Goal: Use online tool/utility: Utilize a website feature to perform a specific function

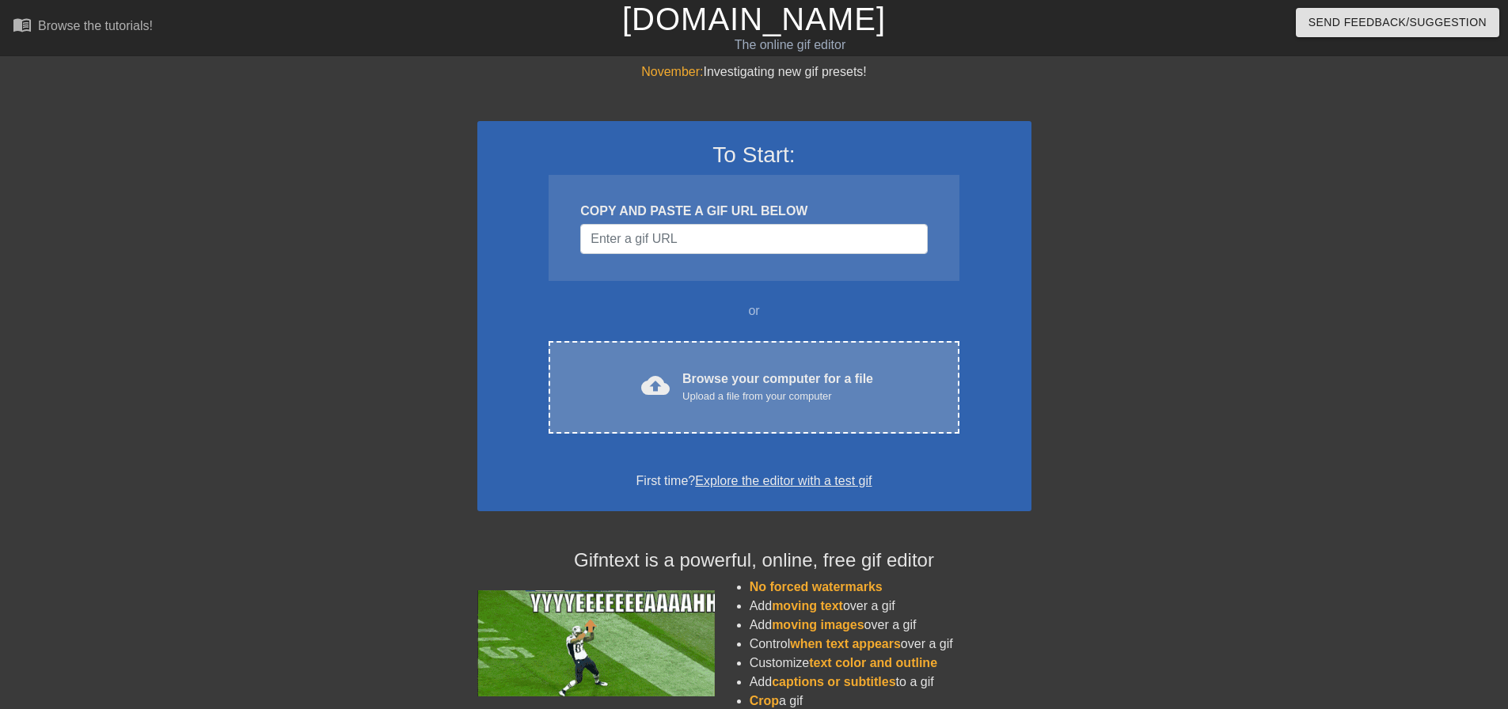
click at [691, 387] on div "Browse your computer for a file Upload a file from your computer" at bounding box center [778, 387] width 191 height 35
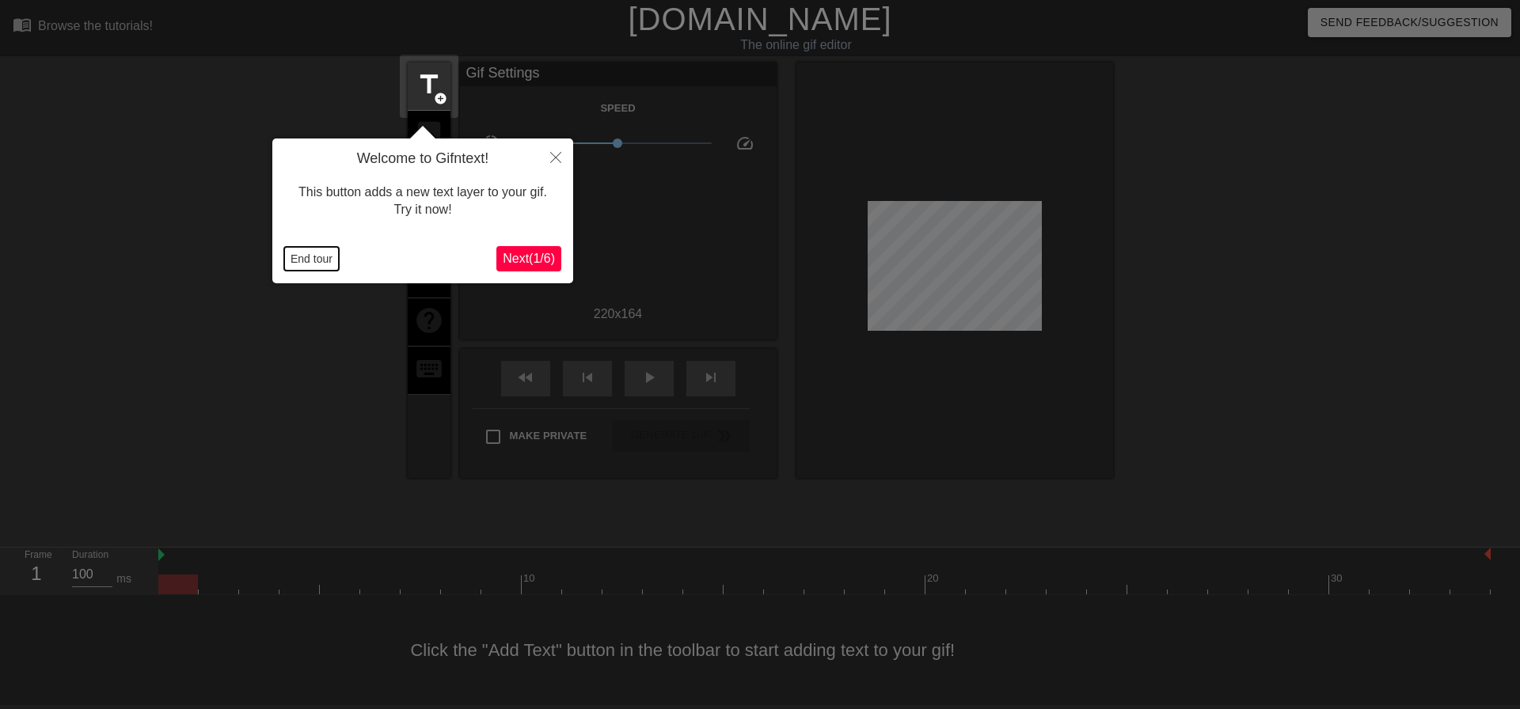
click at [330, 258] on button "End tour" at bounding box center [311, 259] width 55 height 24
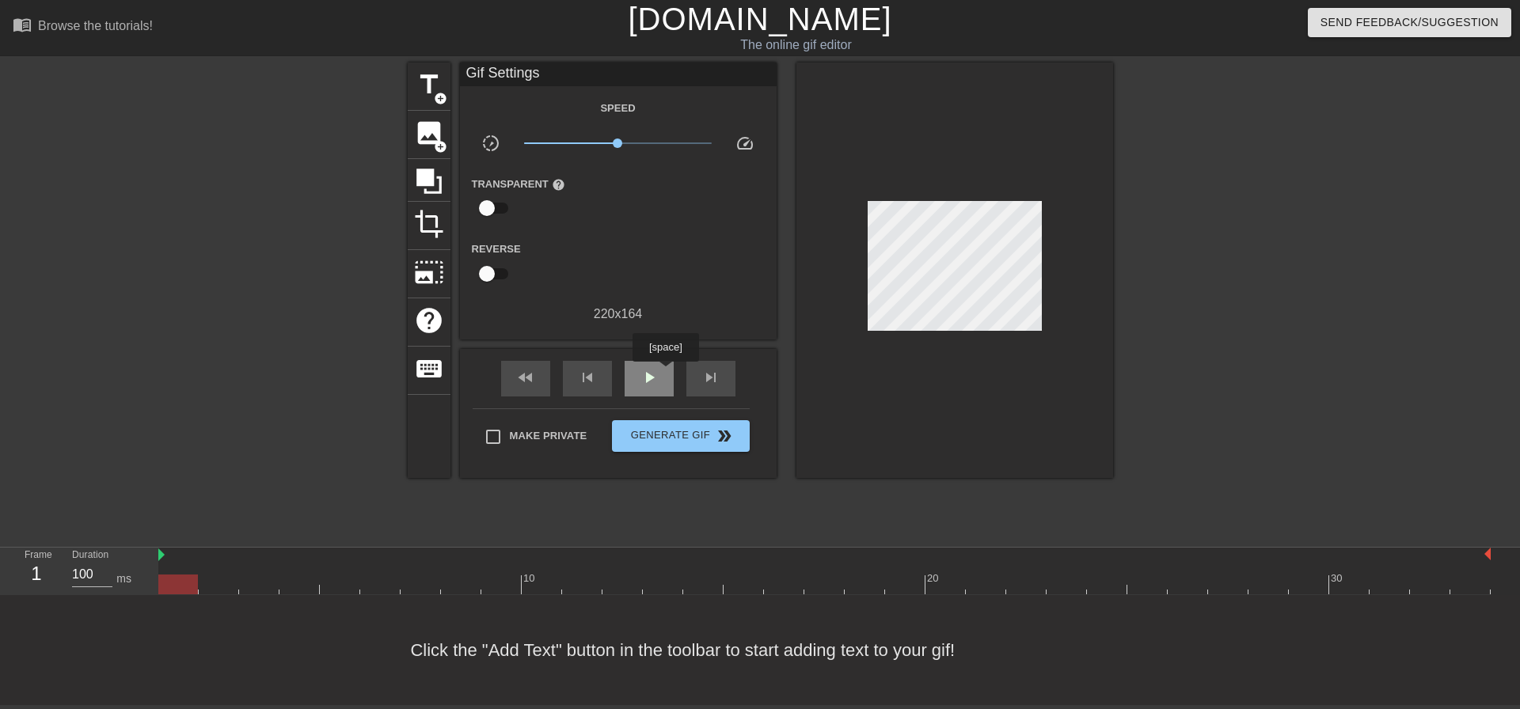
click at [665, 373] on div "play_arrow" at bounding box center [649, 379] width 49 height 36
click at [665, 373] on div "pause" at bounding box center [649, 379] width 49 height 36
click at [665, 373] on div "play_arrow" at bounding box center [649, 379] width 49 height 36
click at [665, 373] on div "pause" at bounding box center [649, 379] width 49 height 36
click at [665, 373] on div "play_arrow" at bounding box center [649, 379] width 49 height 36
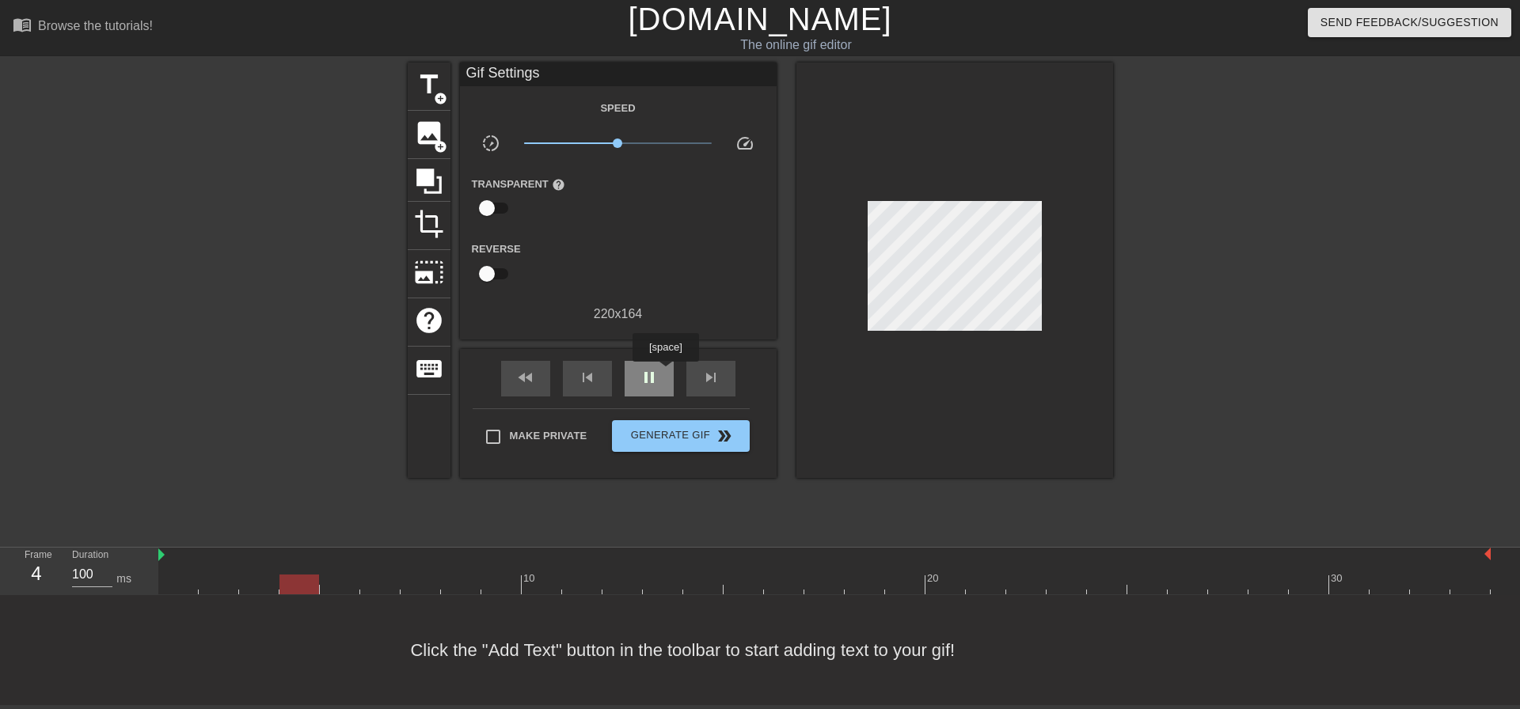
click at [665, 373] on div "pause" at bounding box center [649, 379] width 49 height 36
click at [174, 569] on div at bounding box center [178, 574] width 40 height 20
click at [436, 140] on span "add_circle" at bounding box center [440, 146] width 13 height 13
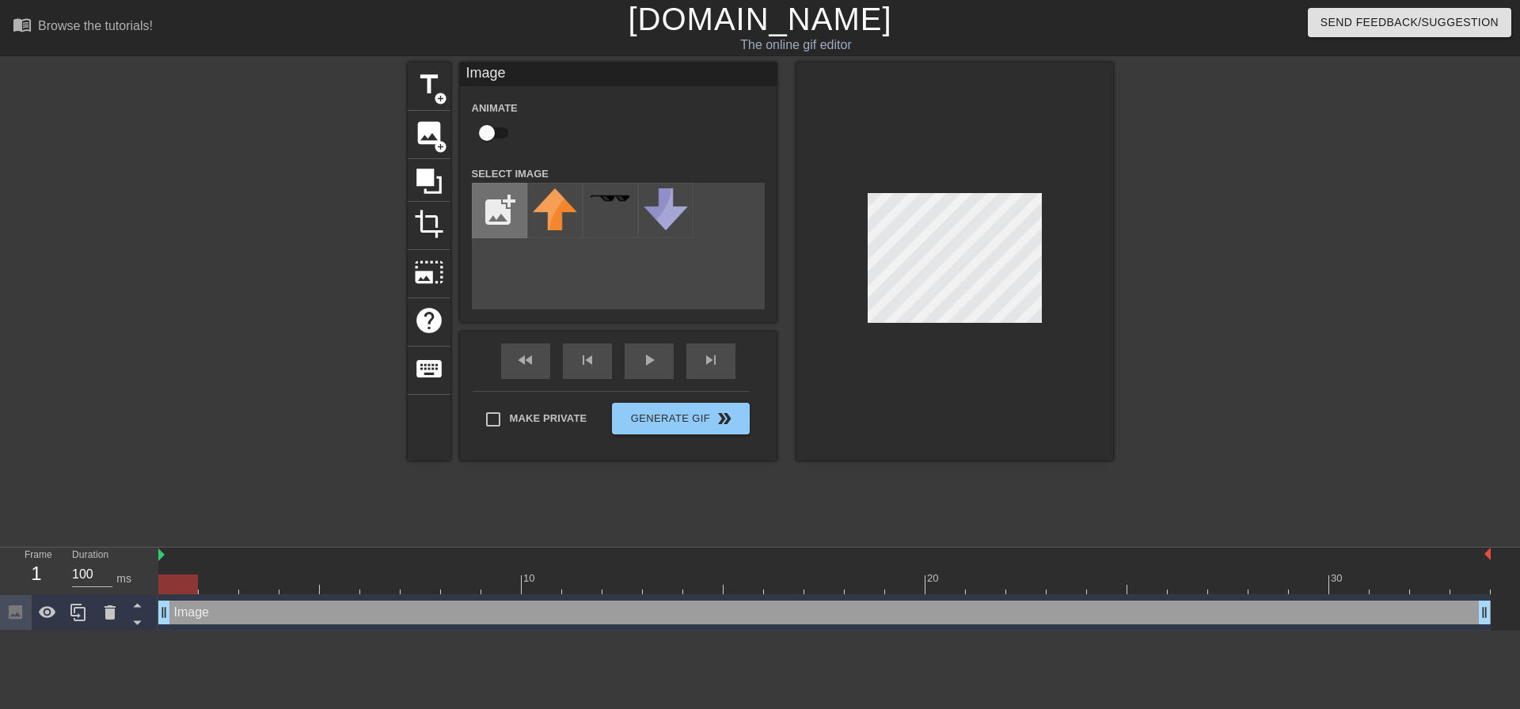
click at [497, 207] on input "file" at bounding box center [500, 211] width 54 height 54
type input "C:\fakepath\Pittsburgh_Steelers_logo.svg.png"
click at [567, 222] on img at bounding box center [555, 210] width 44 height 44
click at [1036, 348] on div at bounding box center [955, 262] width 317 height 398
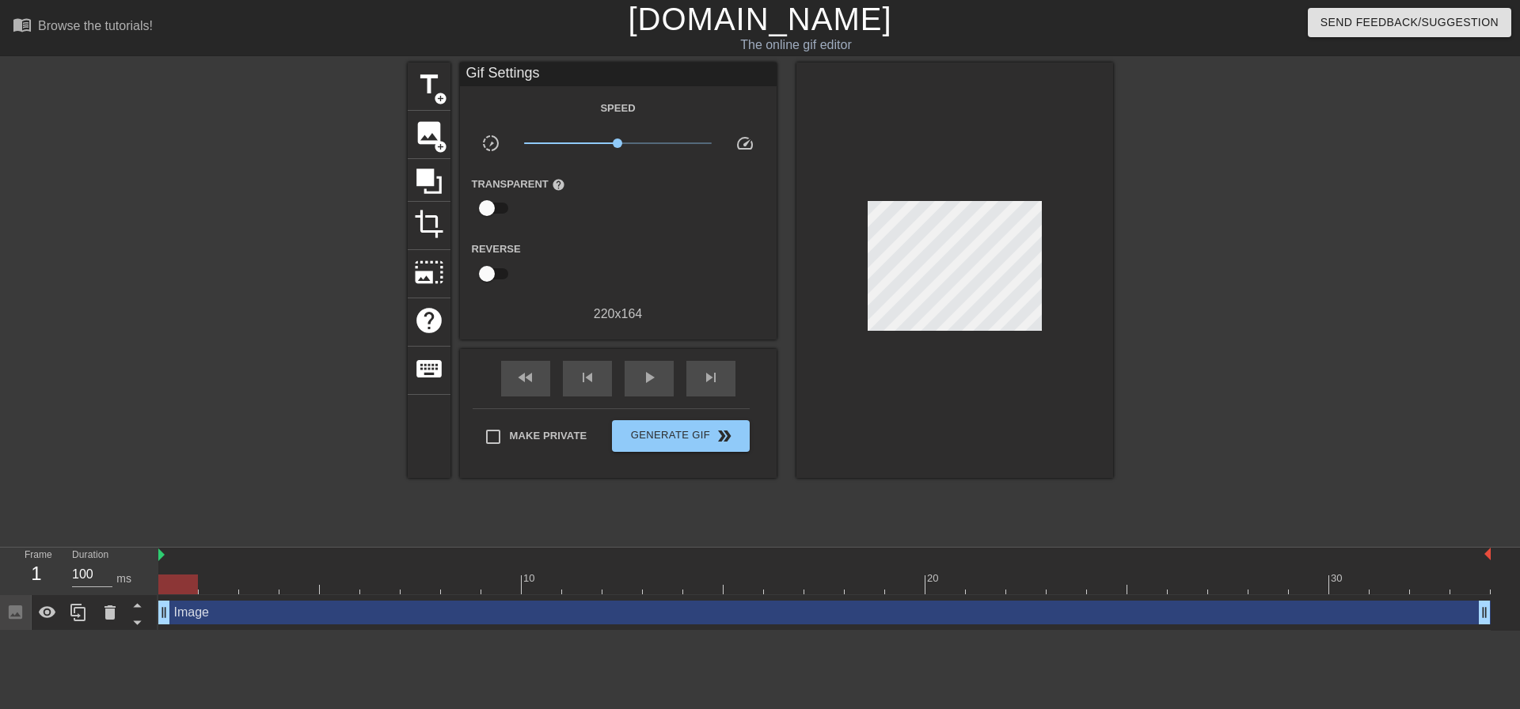
click at [1017, 328] on div at bounding box center [955, 271] width 317 height 416
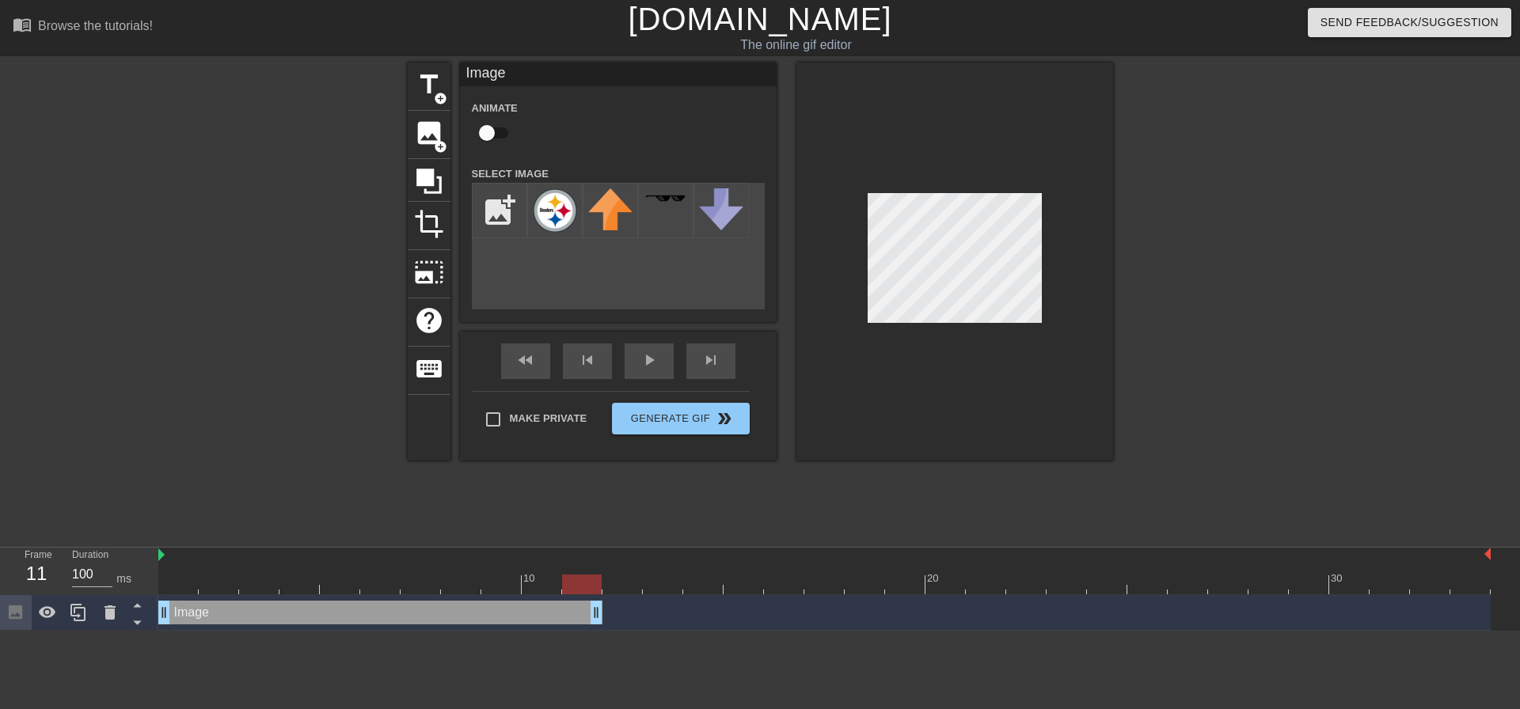
drag, startPoint x: 1481, startPoint y: 614, endPoint x: 610, endPoint y: 578, distance: 871.7
click at [610, 578] on div "10 20 30 Image drag_handle drag_handle" at bounding box center [839, 589] width 1362 height 83
click at [619, 589] on div at bounding box center [824, 585] width 1333 height 20
click at [572, 218] on img at bounding box center [555, 210] width 44 height 44
click at [419, 128] on span "image" at bounding box center [429, 133] width 30 height 30
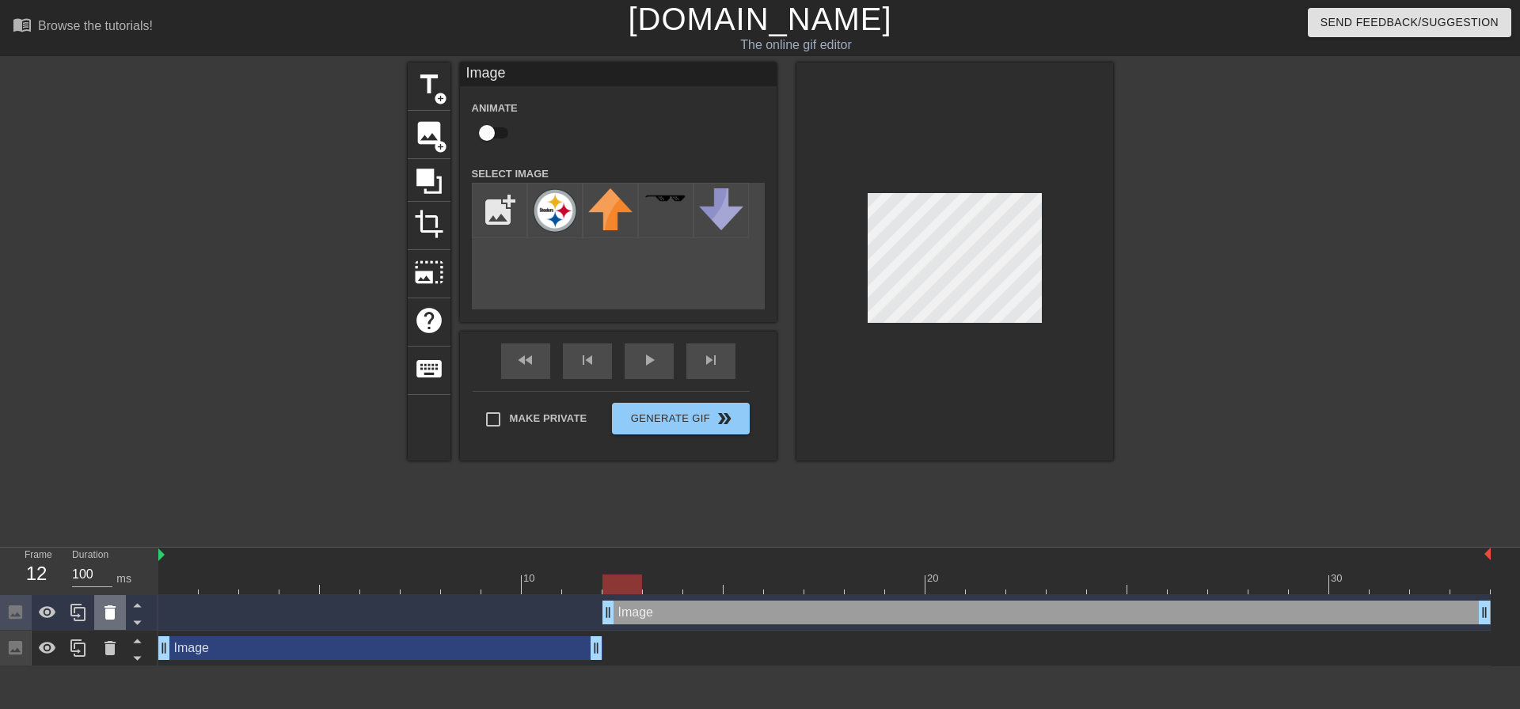
click at [107, 612] on icon at bounding box center [110, 613] width 11 height 14
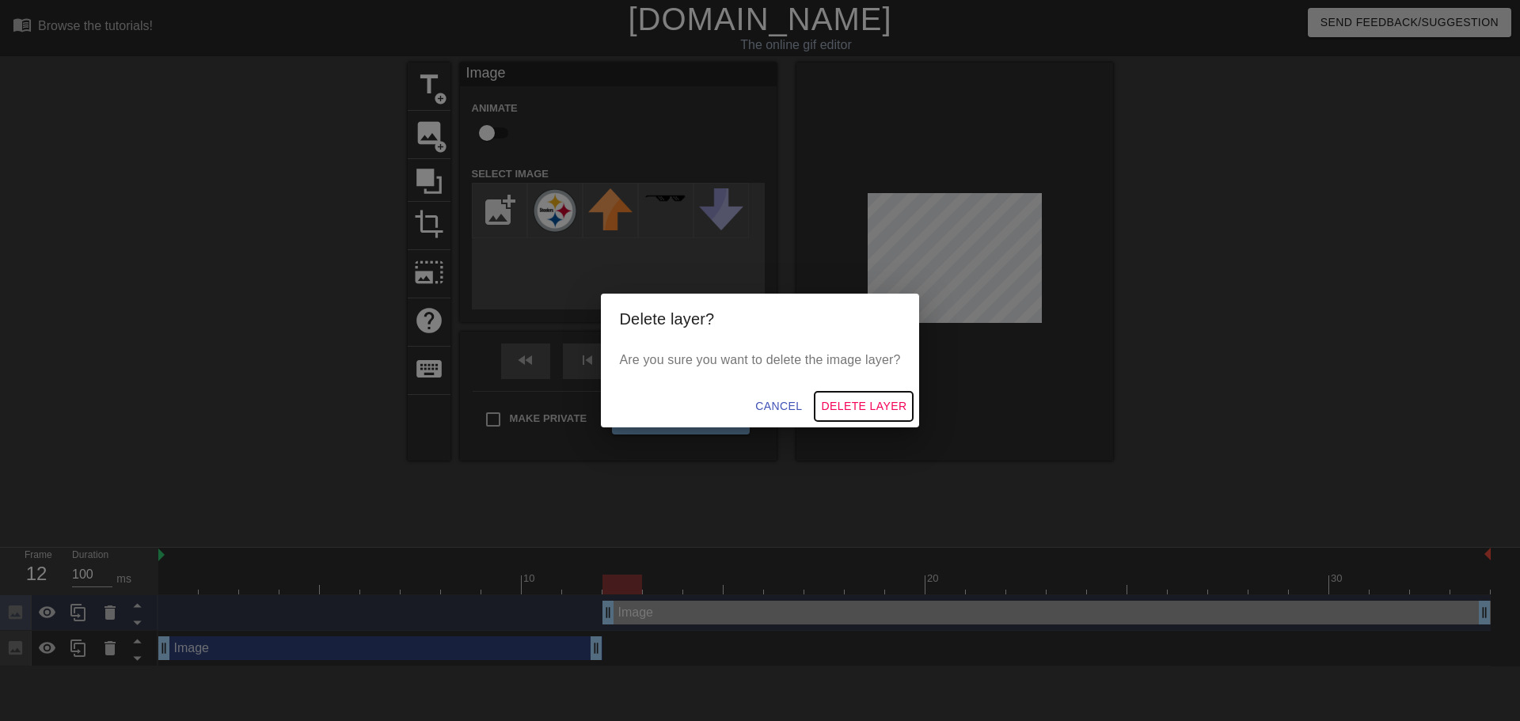
click at [849, 405] on span "Delete Layer" at bounding box center [864, 407] width 86 height 20
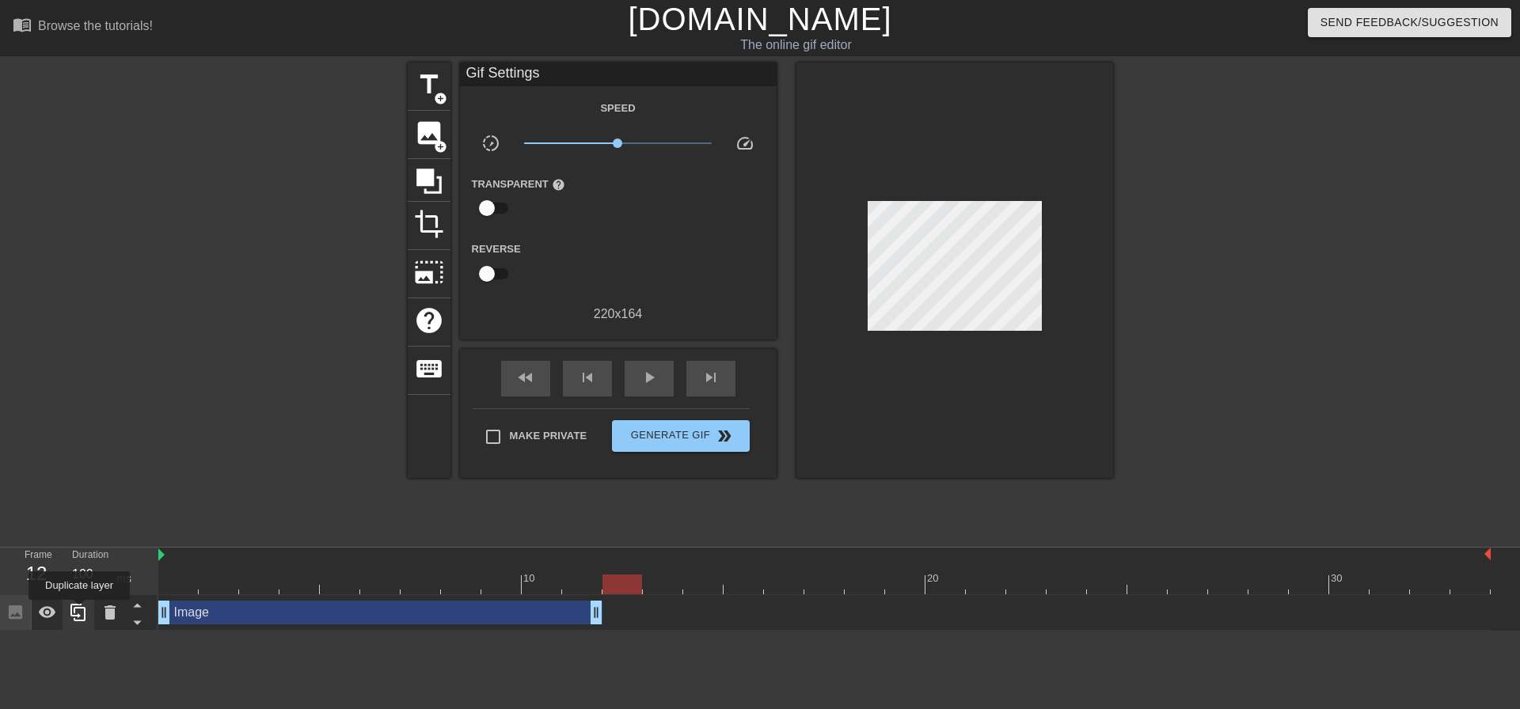
click at [79, 611] on icon at bounding box center [78, 612] width 19 height 19
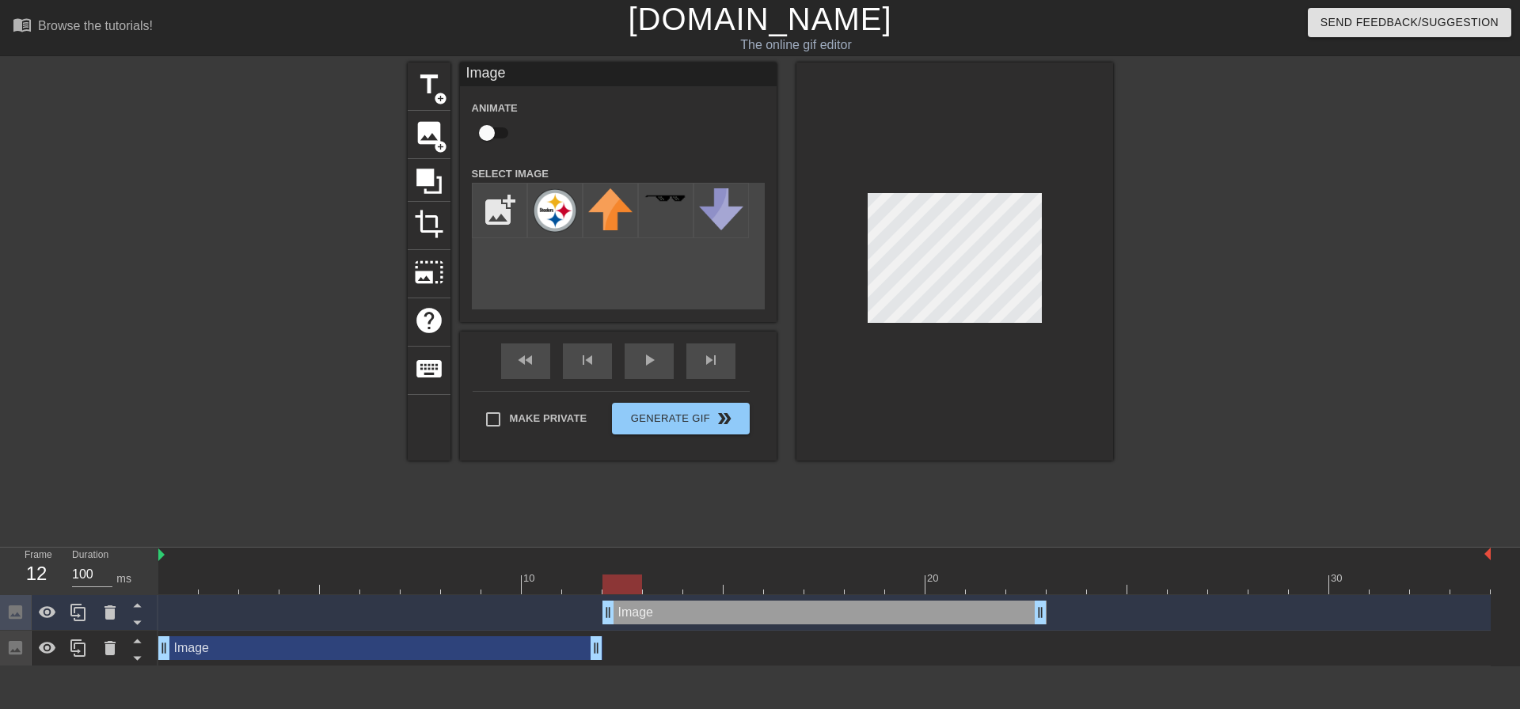
drag, startPoint x: 423, startPoint y: 615, endPoint x: 862, endPoint y: 624, distance: 439.5
click at [862, 624] on div "Image drag_handle drag_handle" at bounding box center [825, 613] width 444 height 24
click at [496, 131] on input "checkbox" at bounding box center [487, 133] width 90 height 30
checkbox input "true"
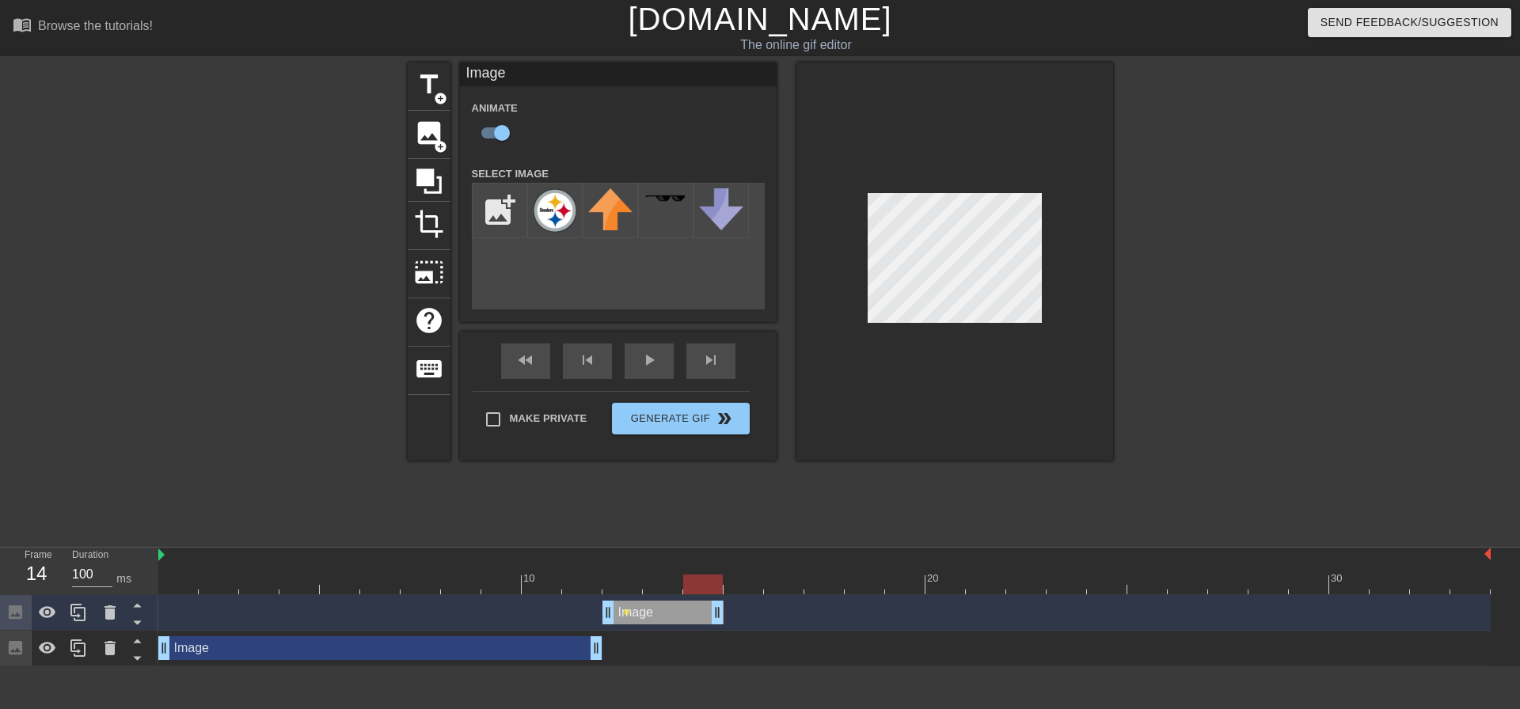
drag, startPoint x: 1039, startPoint y: 614, endPoint x: 718, endPoint y: 600, distance: 321.0
click at [718, 600] on div "Image drag_handle drag_handle lens" at bounding box center [824, 613] width 1333 height 36
click at [625, 591] on div at bounding box center [824, 585] width 1333 height 20
click at [660, 588] on div at bounding box center [824, 585] width 1333 height 20
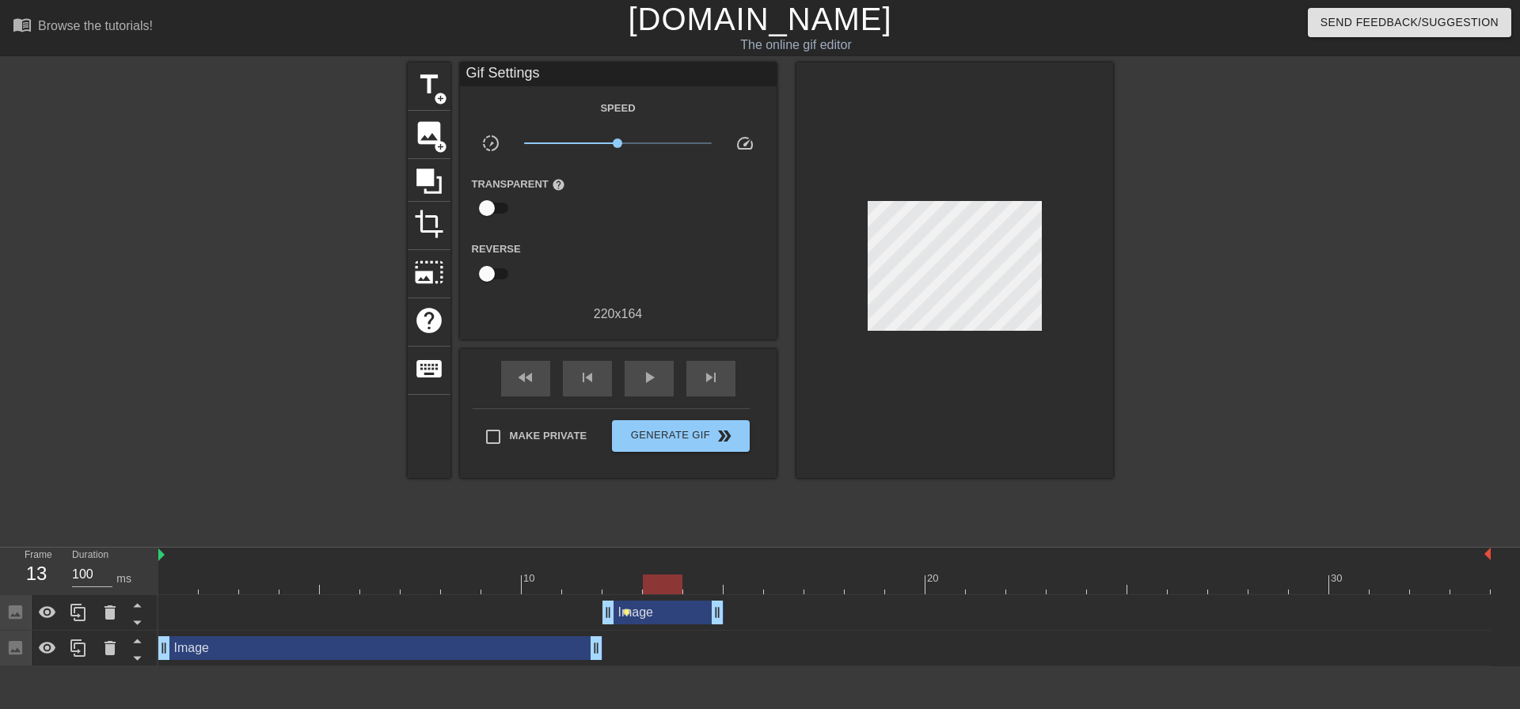
click at [626, 612] on span "lens" at bounding box center [626, 612] width 7 height 7
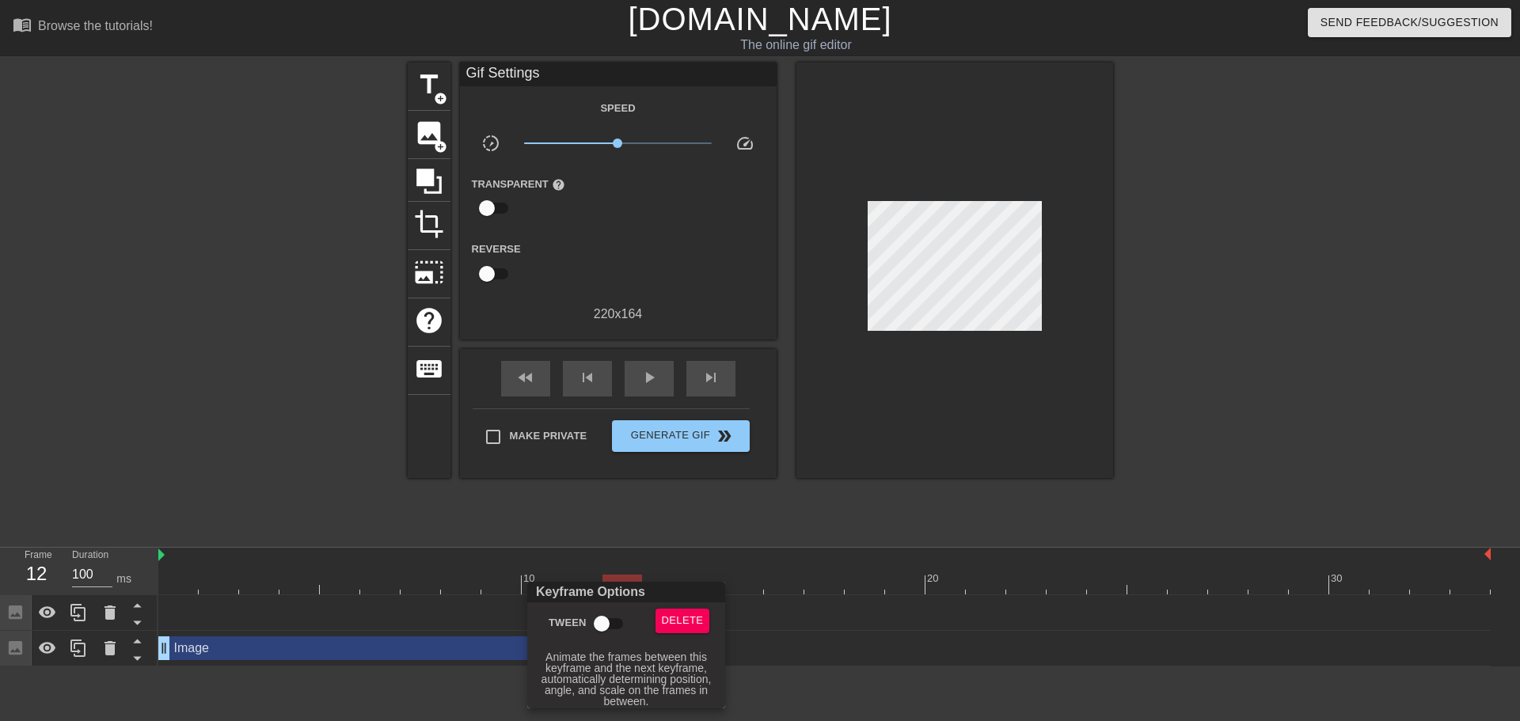
click at [614, 618] on input "Tween" at bounding box center [602, 624] width 90 height 30
checkbox input "true"
click at [918, 268] on div at bounding box center [760, 360] width 1520 height 721
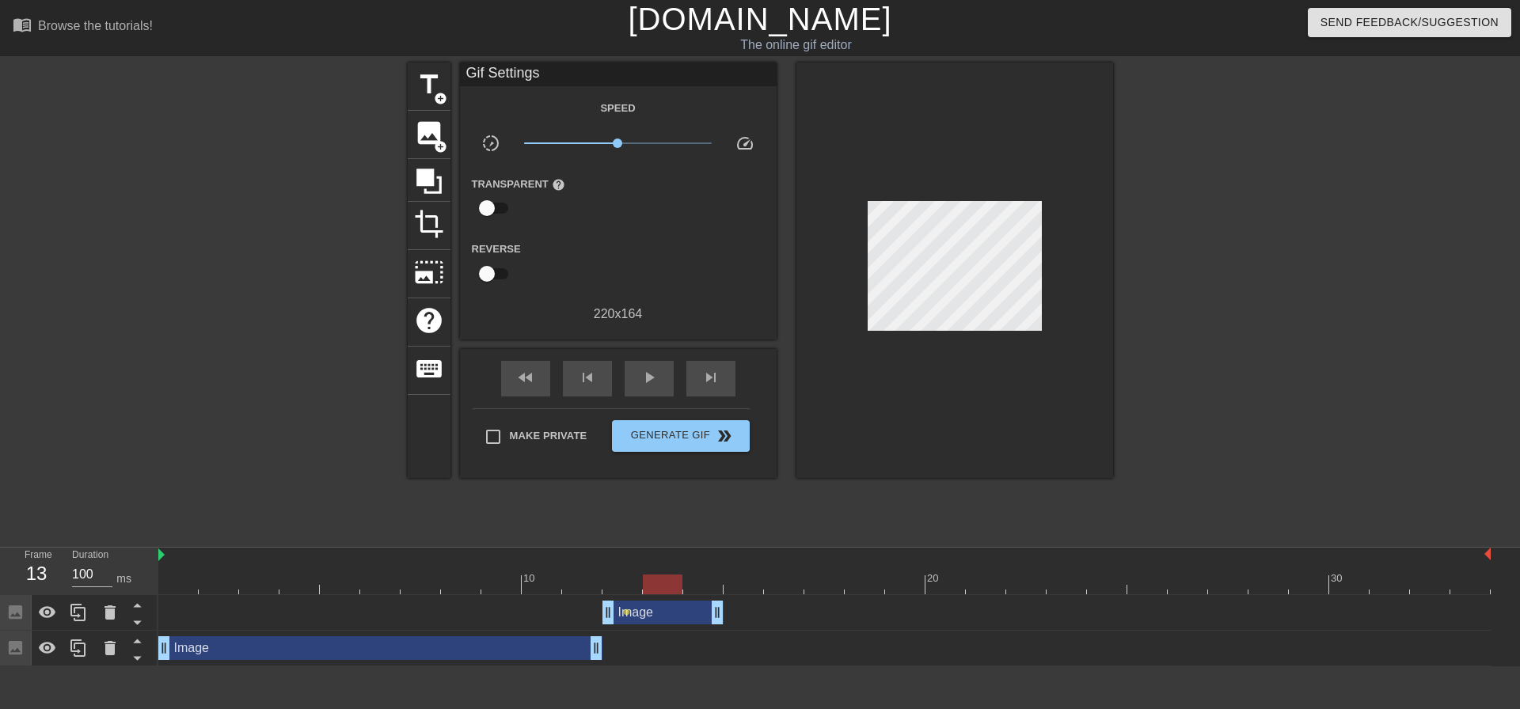
click at [658, 575] on div "10 20 30" at bounding box center [824, 571] width 1333 height 47
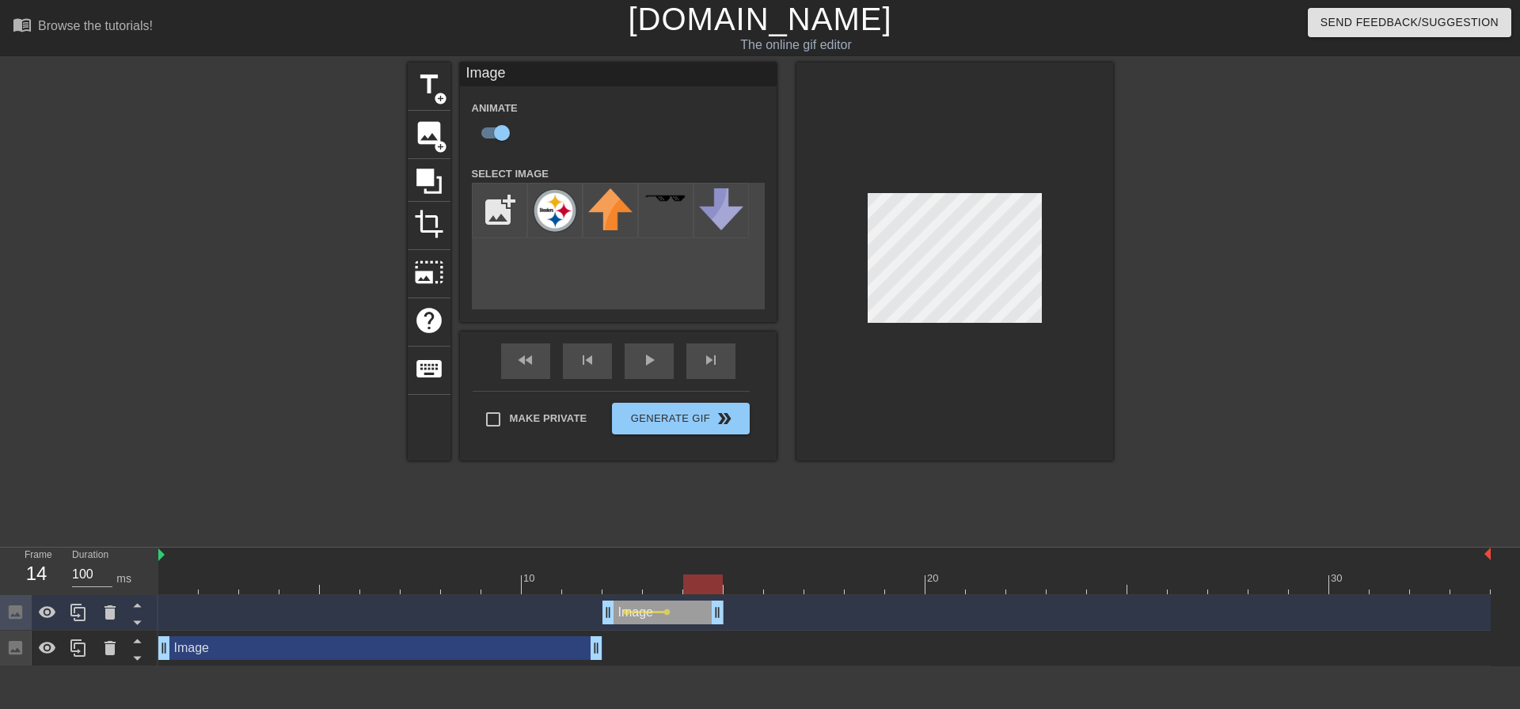
click at [701, 578] on div at bounding box center [824, 585] width 1333 height 20
click at [861, 250] on div at bounding box center [955, 262] width 317 height 398
drag, startPoint x: 721, startPoint y: 610, endPoint x: 734, endPoint y: 610, distance: 12.7
click at [734, 610] on div "Image drag_handle drag_handle lens lens lens" at bounding box center [824, 613] width 1333 height 24
drag, startPoint x: 715, startPoint y: 609, endPoint x: 734, endPoint y: 610, distance: 19.1
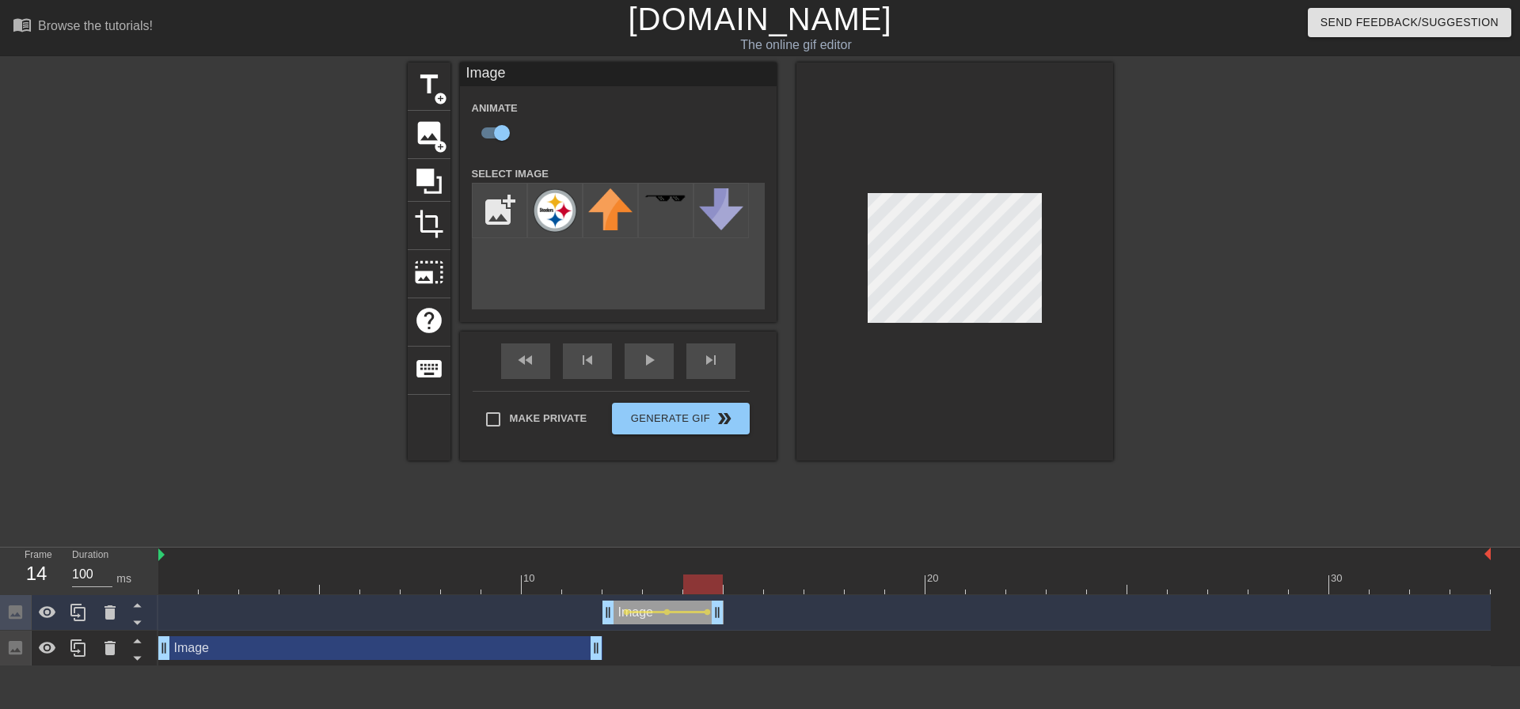
click at [734, 610] on div "Image drag_handle drag_handle lens lens lens" at bounding box center [824, 613] width 1333 height 24
drag, startPoint x: 720, startPoint y: 613, endPoint x: 735, endPoint y: 615, distance: 15.2
click at [735, 615] on div "Image drag_handle drag_handle lens lens lens" at bounding box center [824, 613] width 1333 height 24
click at [743, 590] on div at bounding box center [824, 585] width 1333 height 20
drag, startPoint x: 718, startPoint y: 613, endPoint x: 744, endPoint y: 614, distance: 26.2
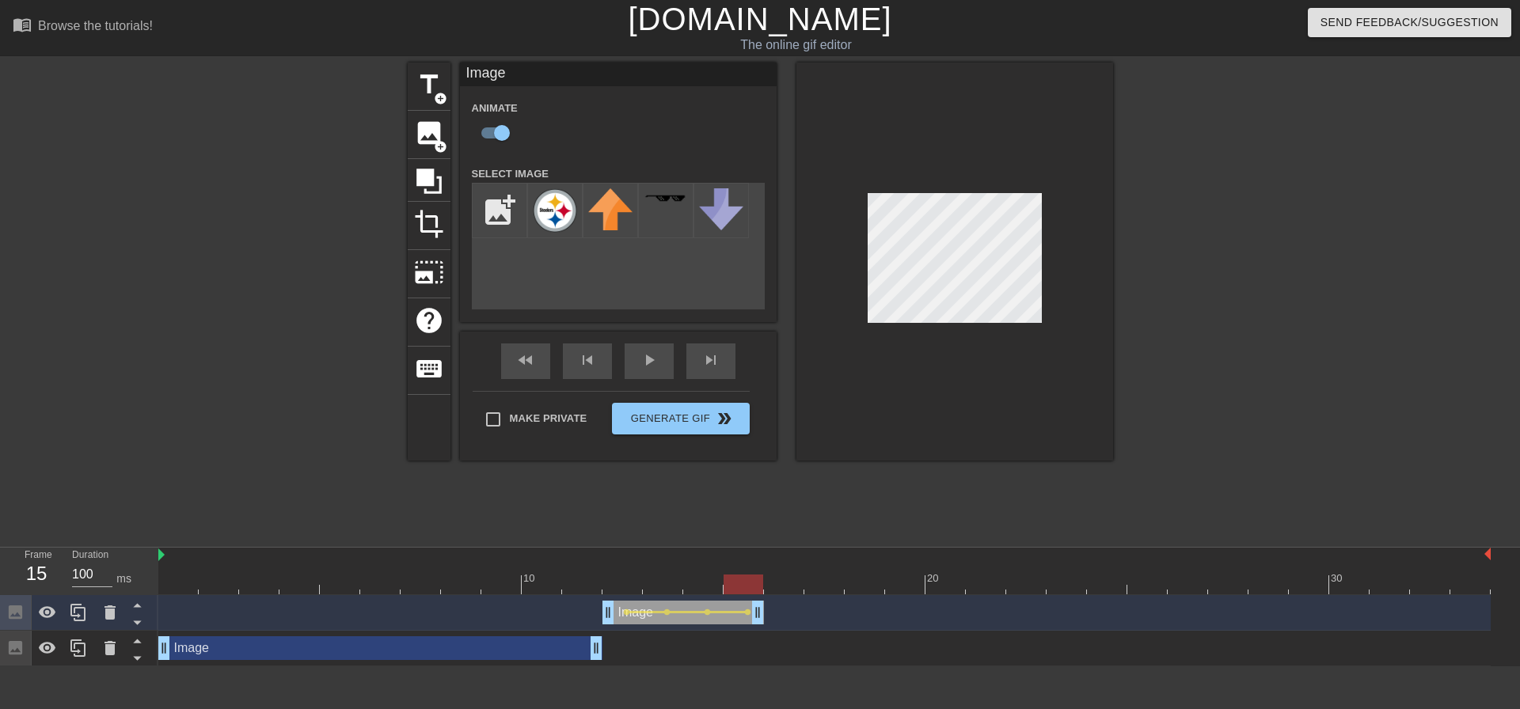
click at [855, 249] on div at bounding box center [955, 262] width 317 height 398
click at [785, 591] on div at bounding box center [824, 585] width 1333 height 20
click at [427, 588] on div at bounding box center [824, 585] width 1333 height 20
click at [636, 354] on div "fast_rewind skip_previous play_arrow skip_next" at bounding box center [618, 361] width 258 height 59
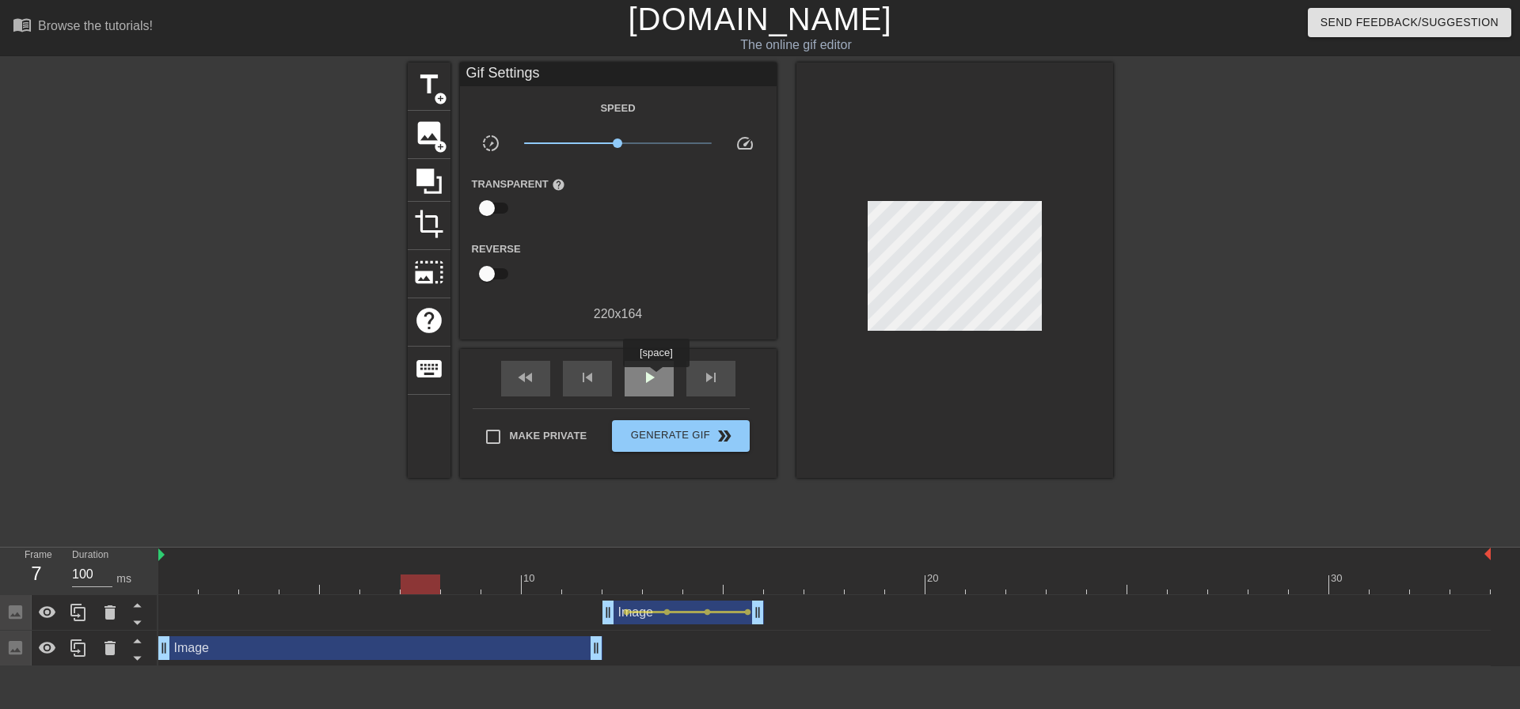
click at [656, 378] on span "play_arrow" at bounding box center [649, 377] width 19 height 19
click at [656, 378] on span "pause" at bounding box center [649, 377] width 19 height 19
click at [188, 588] on div at bounding box center [824, 585] width 1333 height 20
click at [436, 133] on span "image" at bounding box center [429, 133] width 30 height 30
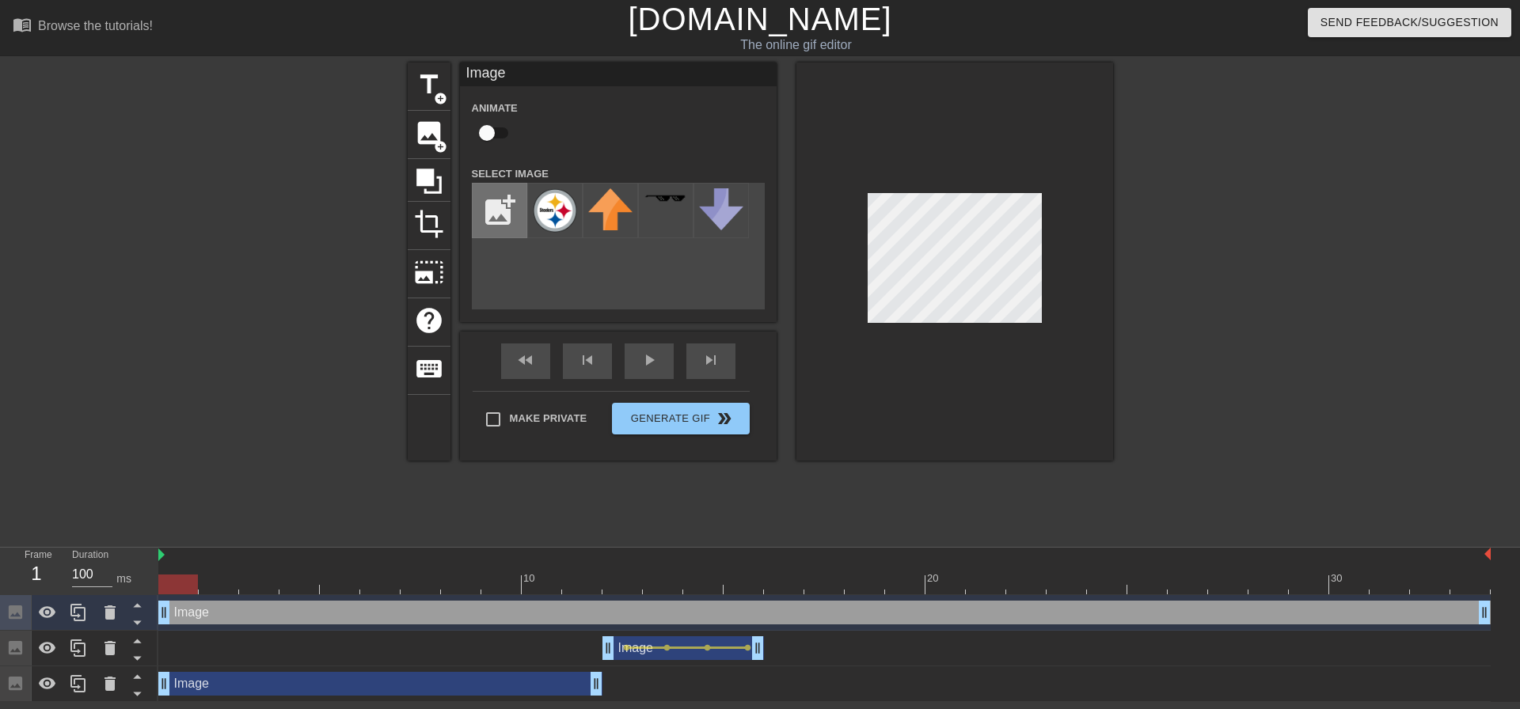
click at [506, 204] on input "file" at bounding box center [500, 211] width 54 height 54
type input "C:\fakepath\Dallas_Cowboys.svg.png"
click at [561, 223] on img at bounding box center [555, 209] width 44 height 42
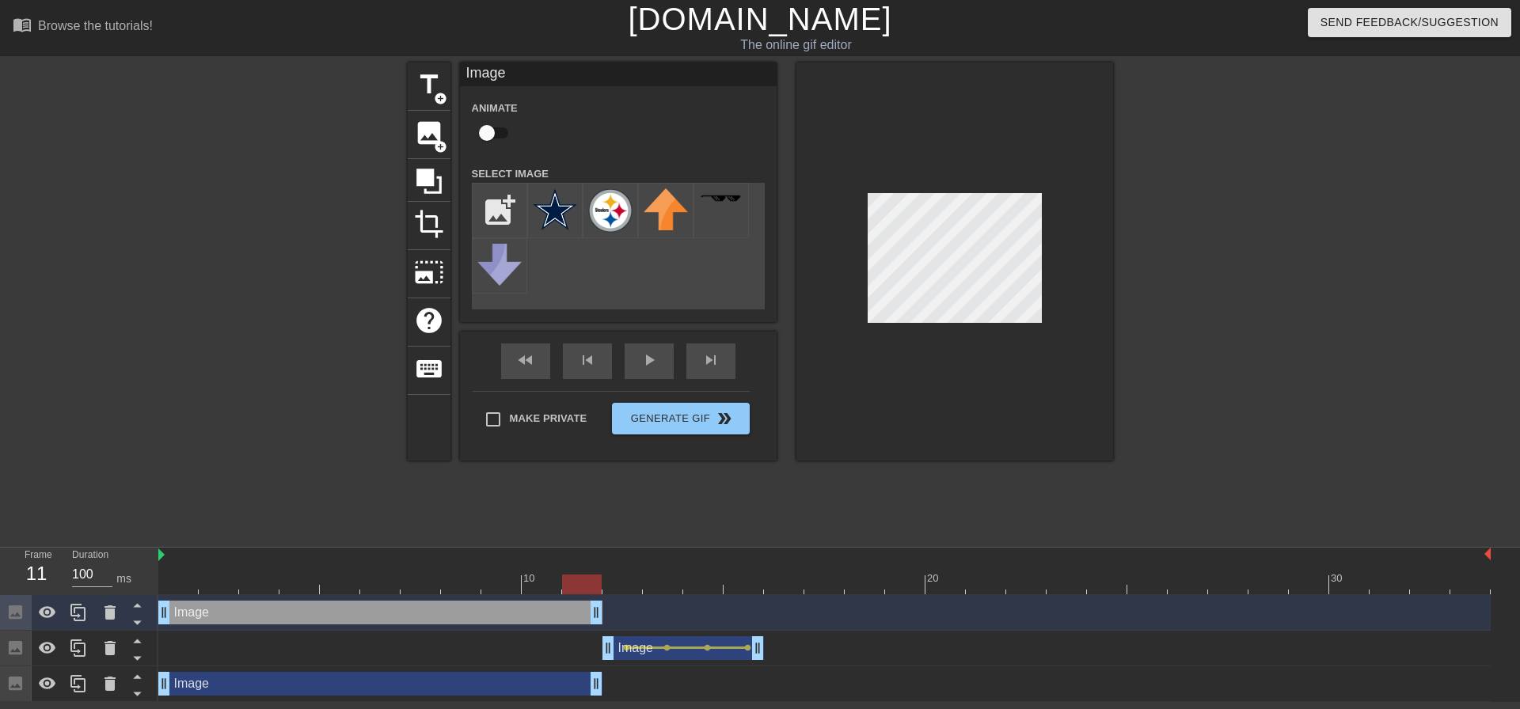
drag, startPoint x: 1485, startPoint y: 608, endPoint x: 597, endPoint y: 599, distance: 888.5
click at [597, 599] on div "Image drag_handle drag_handle" at bounding box center [824, 613] width 1333 height 36
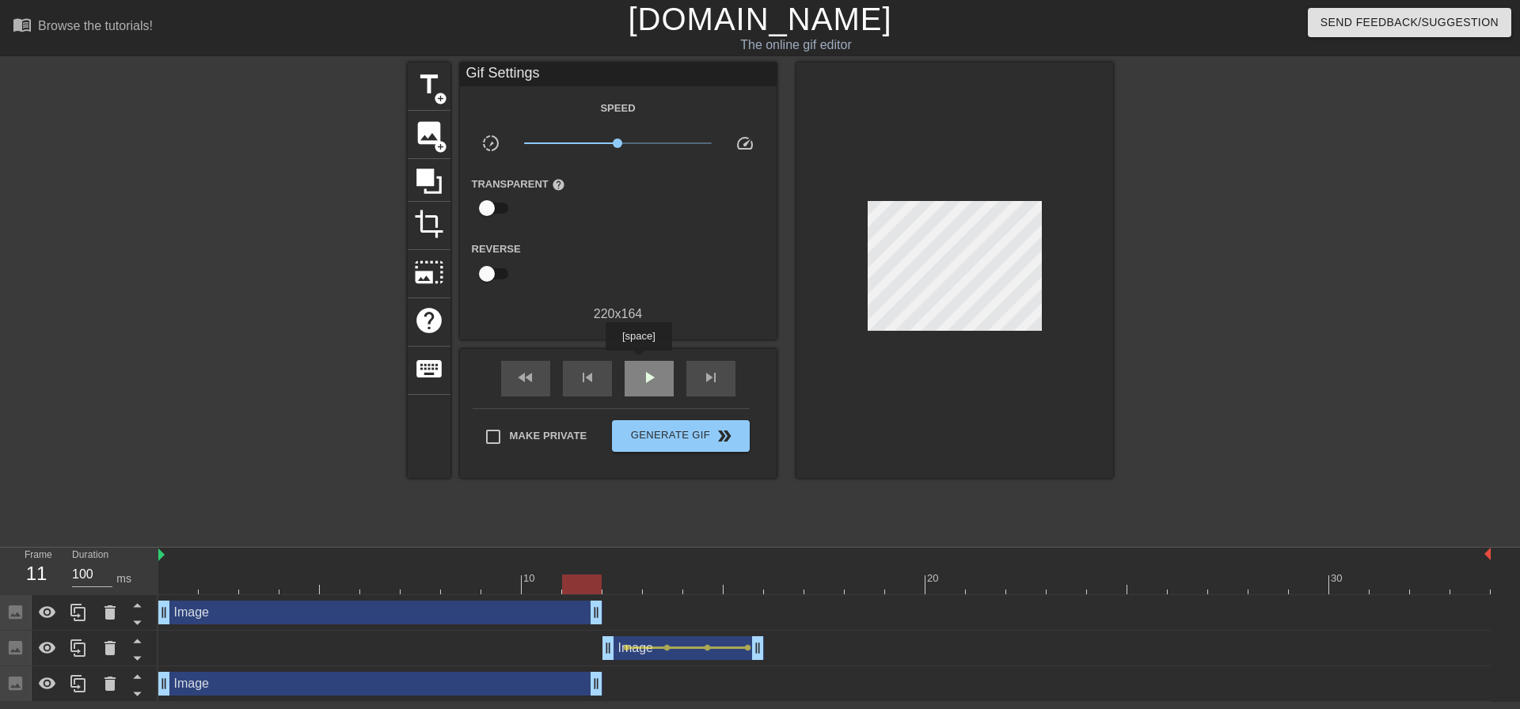
click at [638, 362] on div "play_arrow" at bounding box center [649, 379] width 49 height 36
click at [638, 362] on div "pause" at bounding box center [649, 379] width 49 height 36
click at [657, 378] on span "play_arrow" at bounding box center [649, 377] width 19 height 19
click at [657, 378] on span "pause" at bounding box center [649, 377] width 19 height 19
click at [77, 613] on icon at bounding box center [78, 612] width 19 height 19
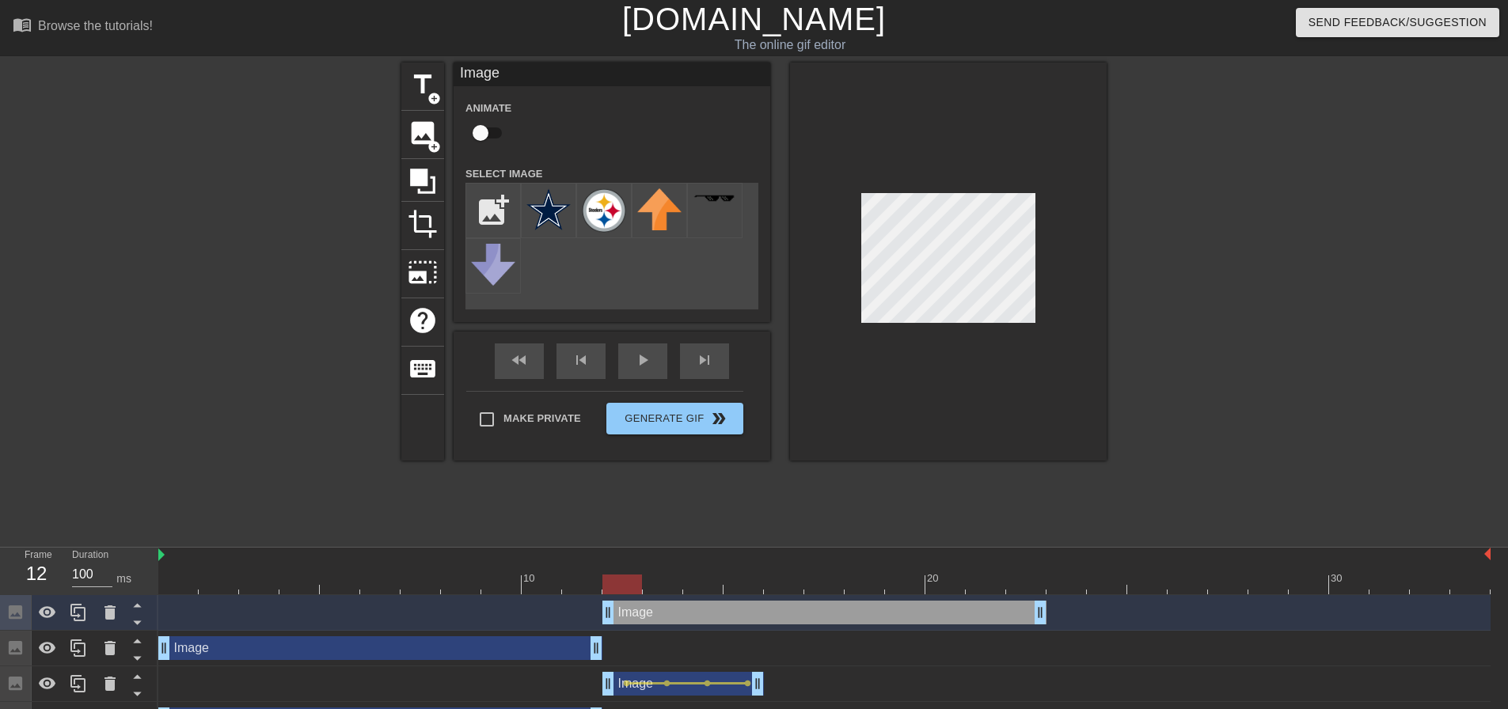
drag, startPoint x: 288, startPoint y: 618, endPoint x: 741, endPoint y: 629, distance: 453.1
click at [741, 629] on div "Image drag_handle drag_handle" at bounding box center [824, 613] width 1333 height 36
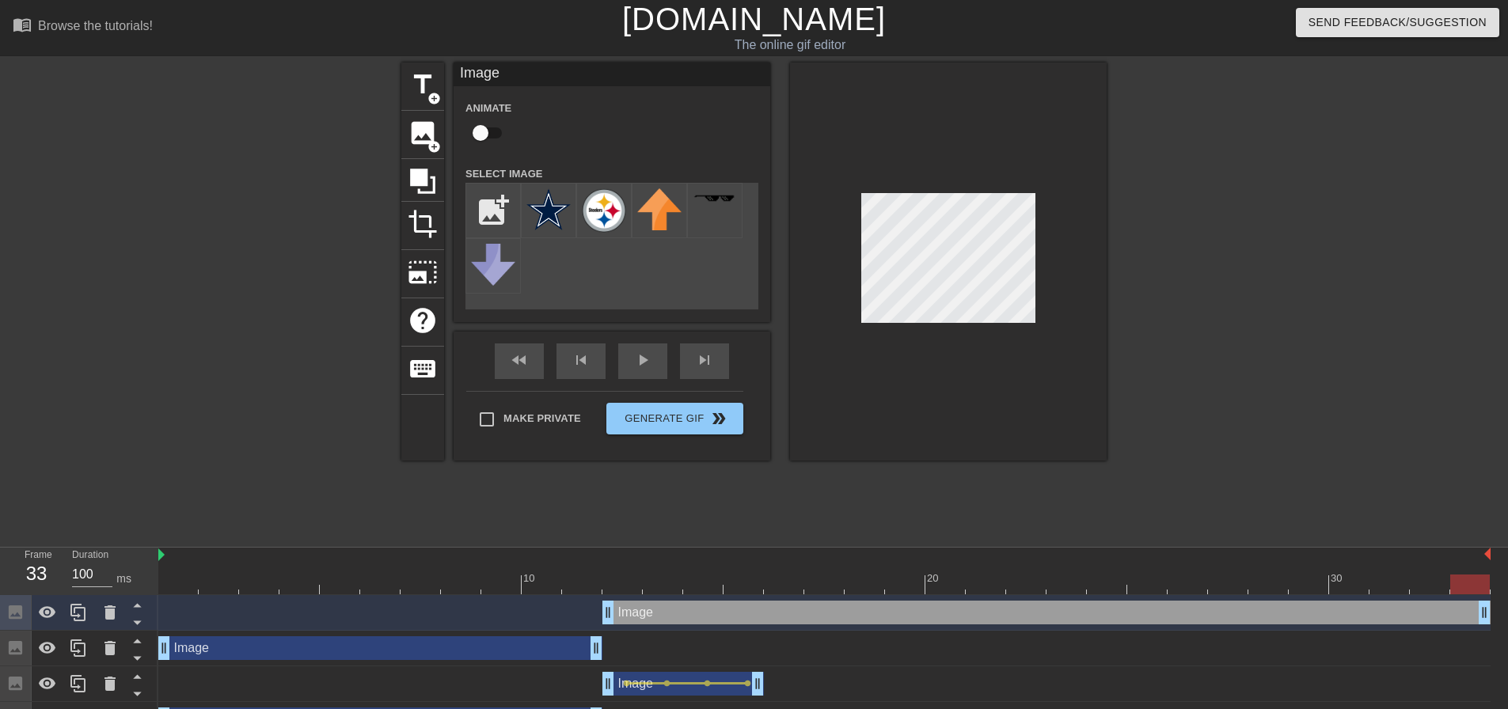
drag, startPoint x: 1040, startPoint y: 617, endPoint x: 1472, endPoint y: 607, distance: 432.5
click at [630, 349] on div "fast_rewind skip_previous play_arrow skip_next" at bounding box center [612, 361] width 258 height 59
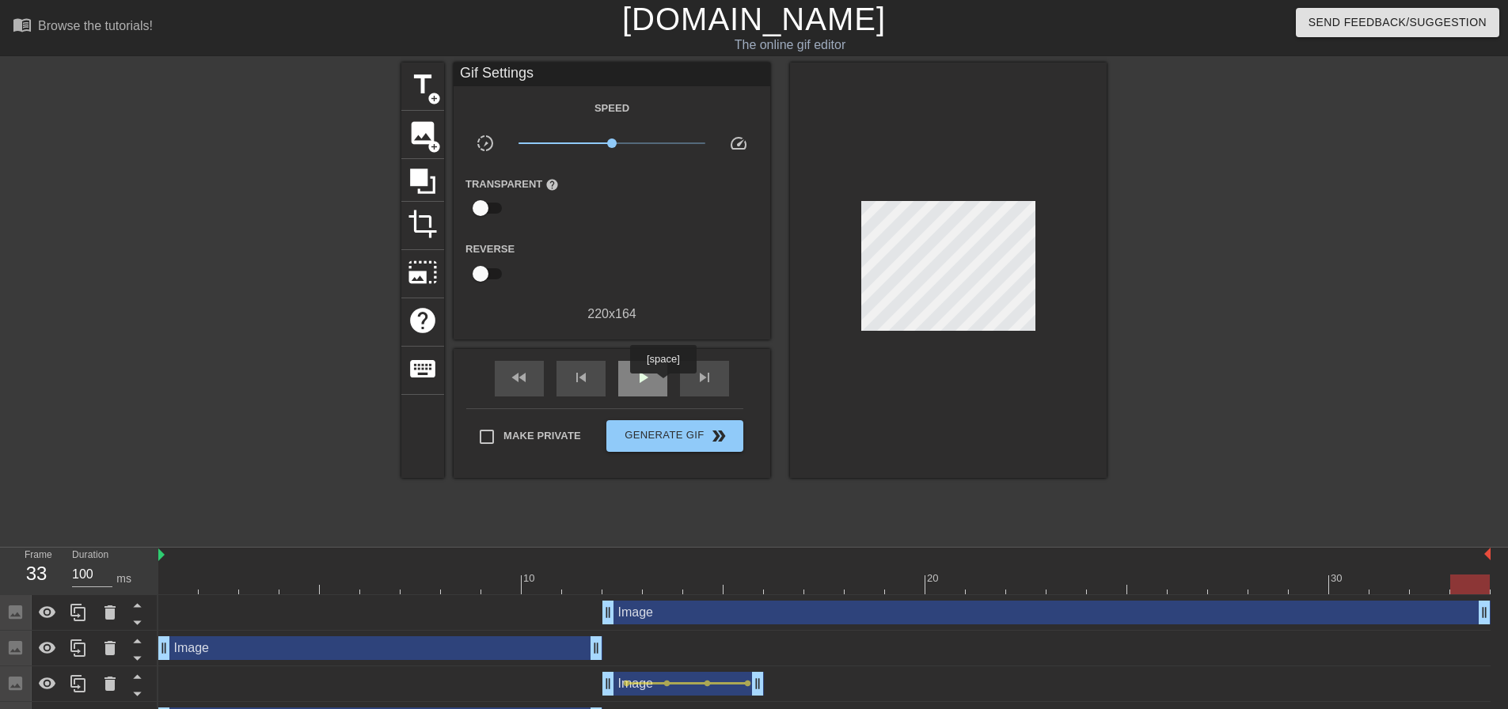
click at [663, 385] on div "play_arrow" at bounding box center [642, 379] width 49 height 36
click at [1227, 282] on div at bounding box center [1245, 300] width 238 height 475
click at [639, 373] on span "pause" at bounding box center [642, 377] width 19 height 19
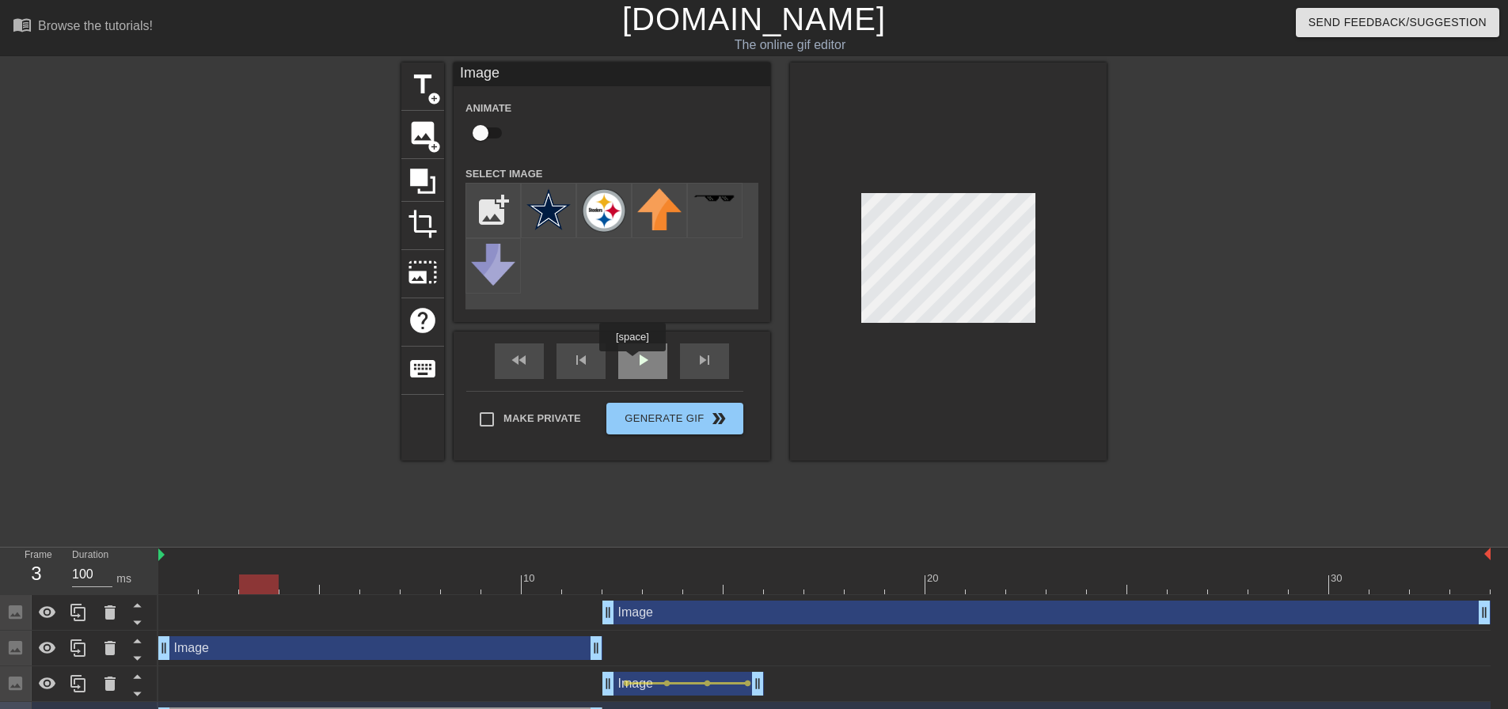
click at [632, 363] on div "play_arrow" at bounding box center [642, 362] width 49 height 36
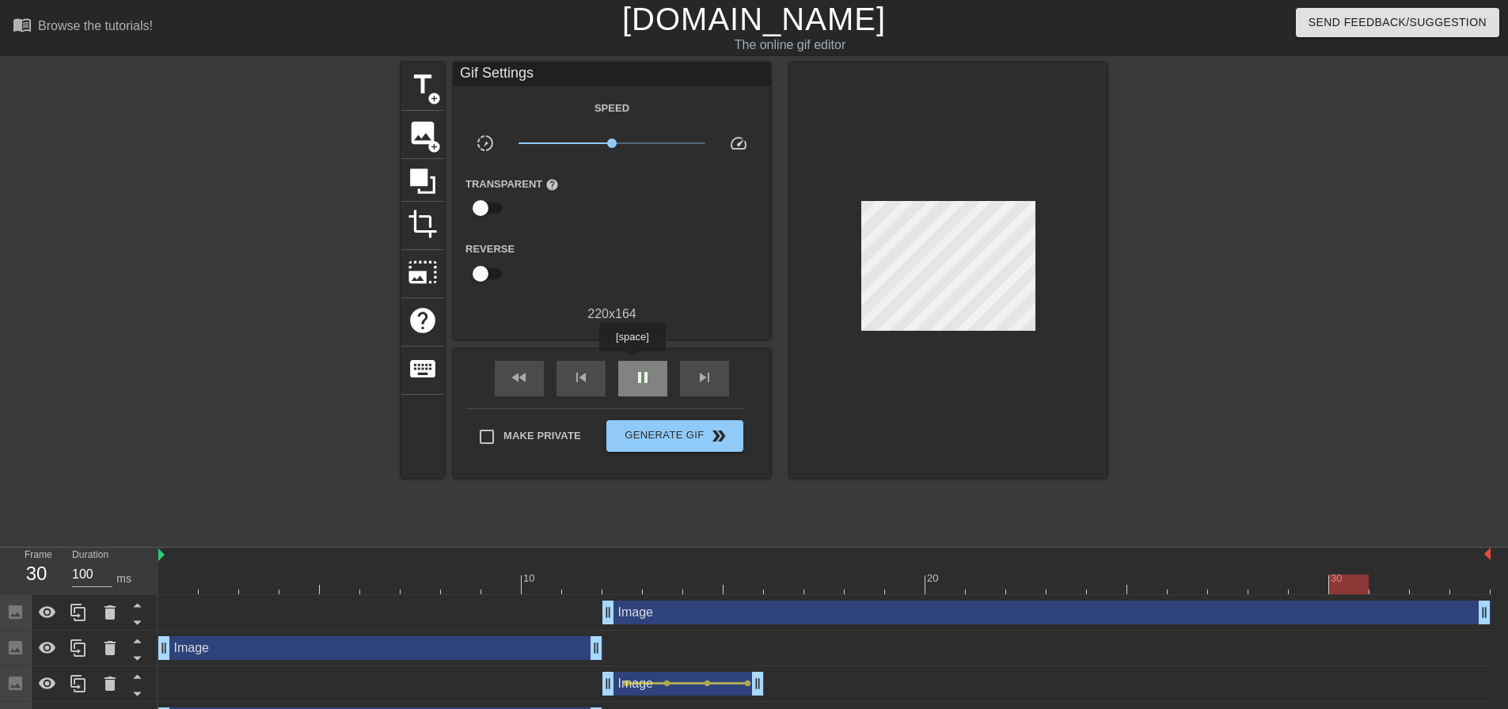
click at [632, 363] on div "pause" at bounding box center [642, 379] width 49 height 36
drag, startPoint x: 613, startPoint y: 146, endPoint x: 601, endPoint y: 146, distance: 11.9
click at [601, 146] on span "x0.759" at bounding box center [601, 144] width 10 height 10
click at [638, 387] on div "play_arrow" at bounding box center [642, 379] width 49 height 36
click at [638, 387] on div "pause" at bounding box center [642, 379] width 49 height 36
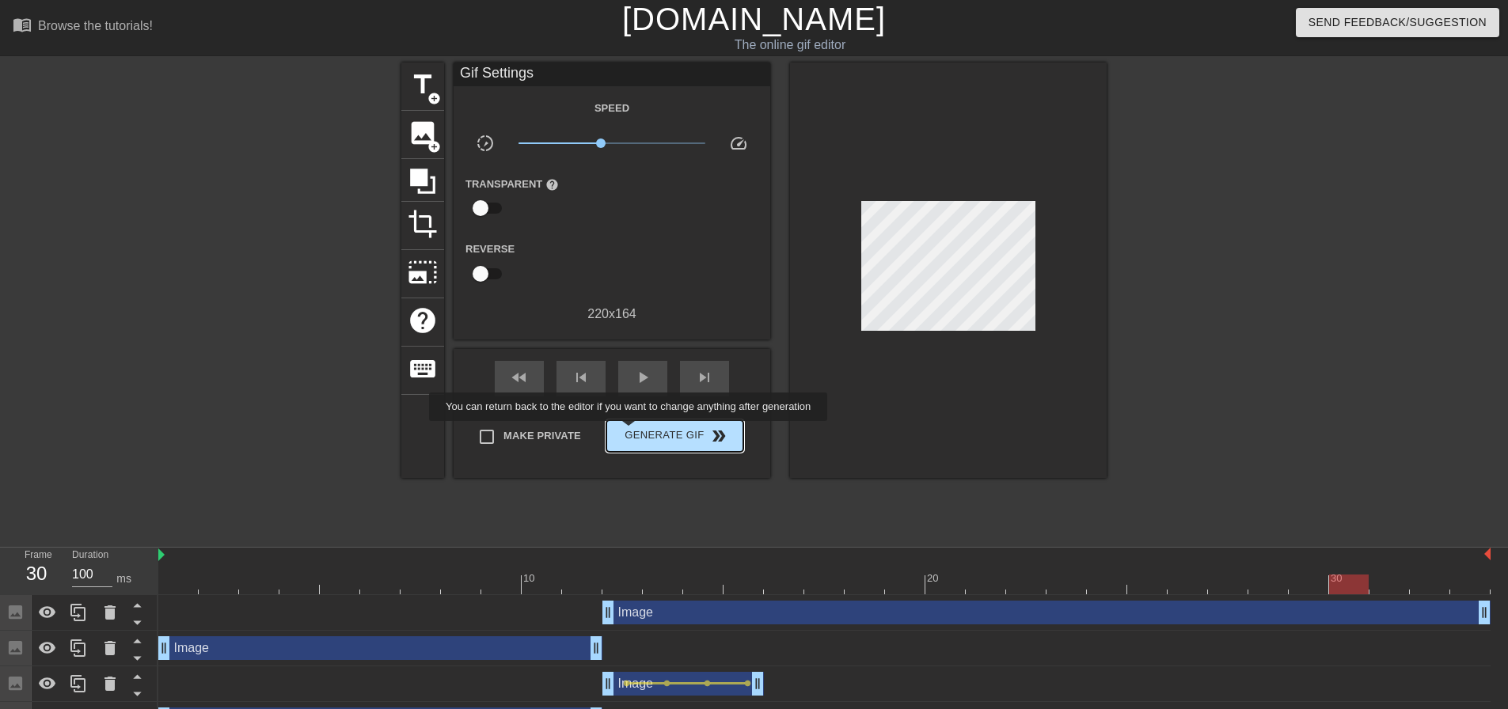
click at [631, 432] on span "Generate Gif double_arrow" at bounding box center [675, 436] width 124 height 19
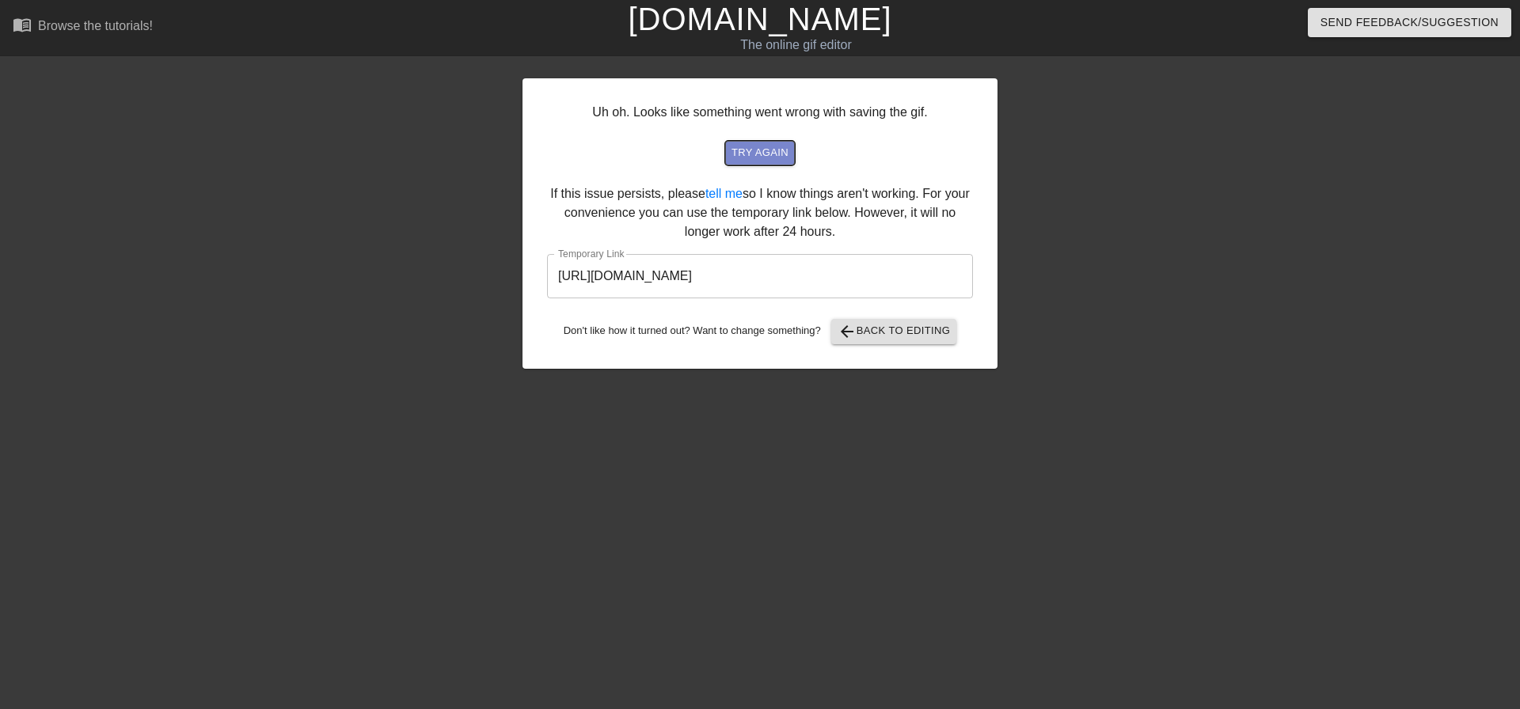
click at [751, 150] on span "try again" at bounding box center [760, 153] width 57 height 18
click at [865, 336] on span "arrow_back Back to Editing" at bounding box center [894, 331] width 113 height 19
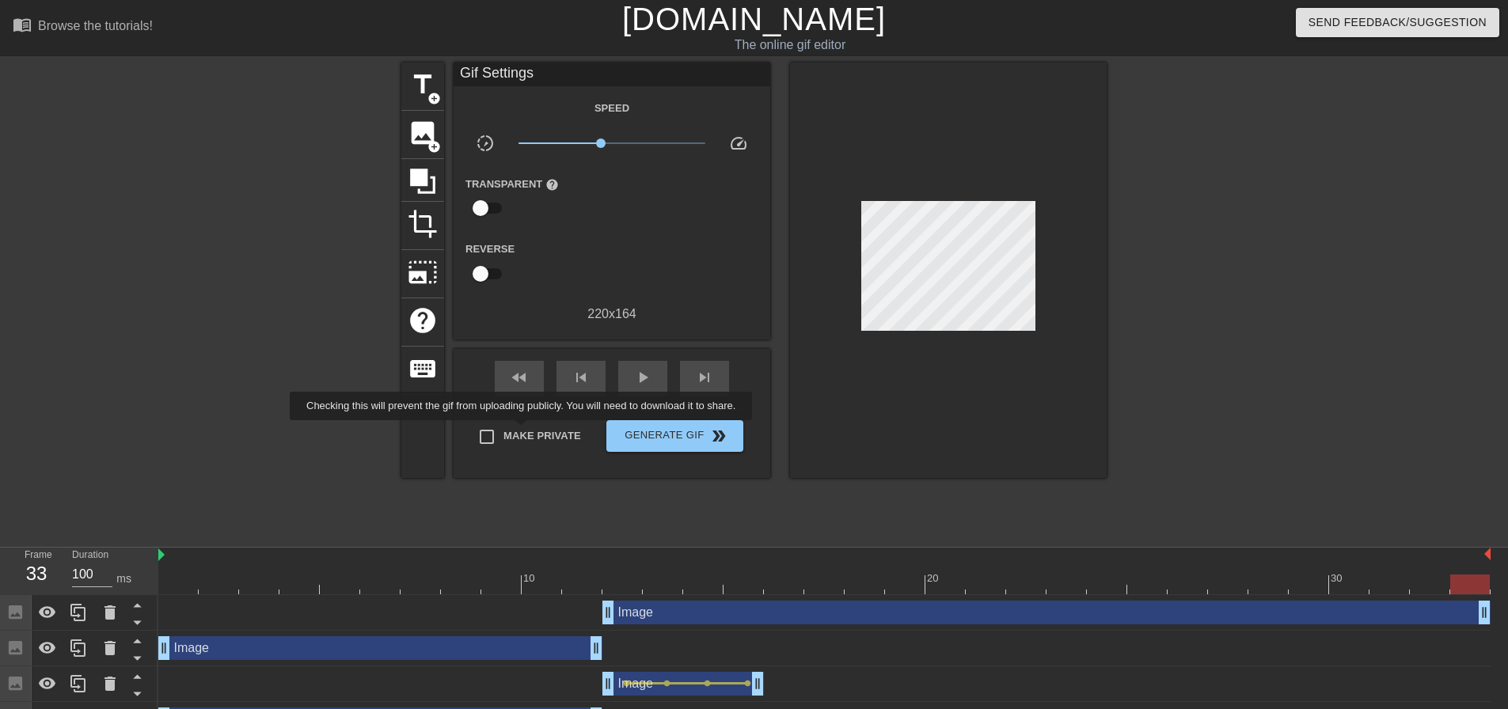
click at [524, 432] on span "Make Private" at bounding box center [543, 436] width 78 height 16
click at [504, 432] on input "Make Private" at bounding box center [486, 436] width 33 height 33
checkbox input "true"
click at [656, 437] on span "Generate Gif double_arrow" at bounding box center [675, 436] width 124 height 19
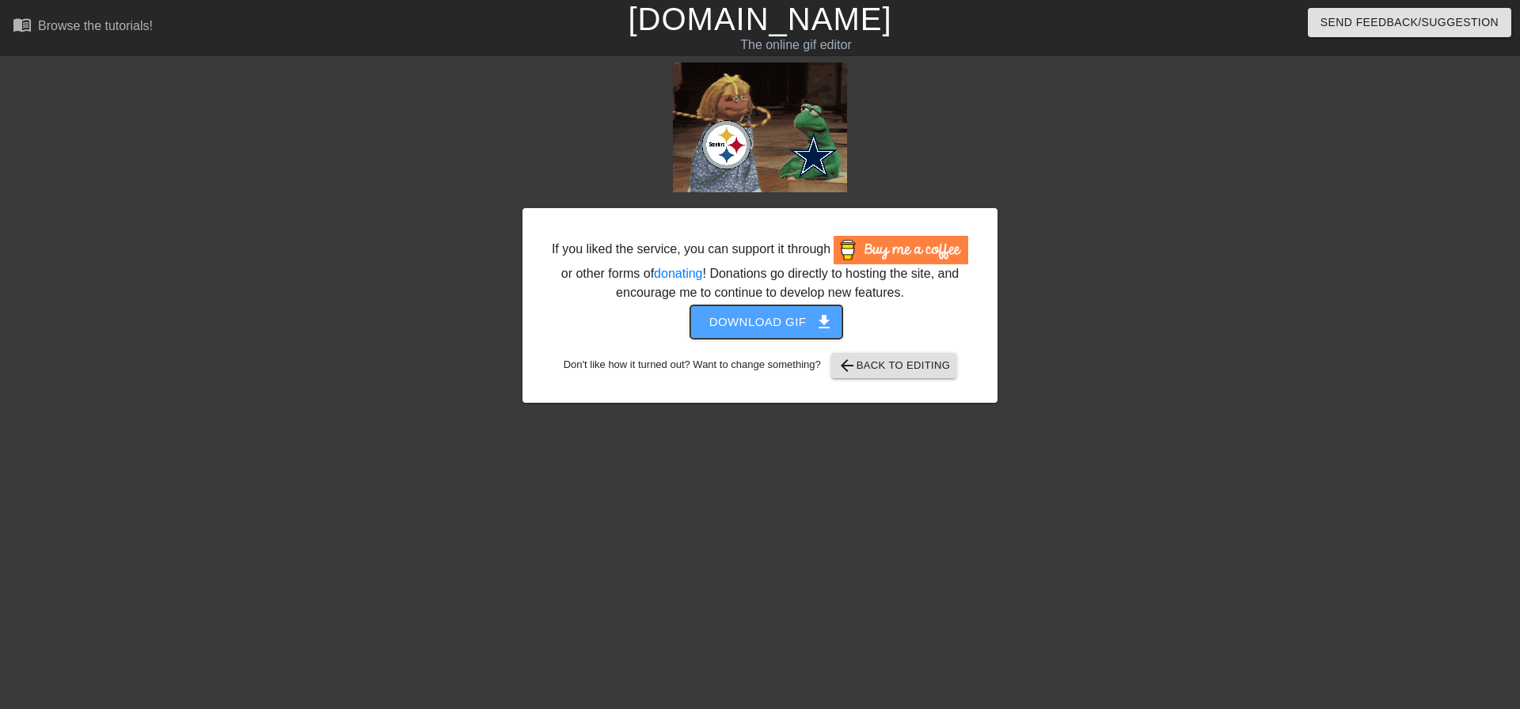
click at [787, 316] on span "Download gif get_app" at bounding box center [766, 322] width 115 height 21
